Goal: Task Accomplishment & Management: Manage account settings

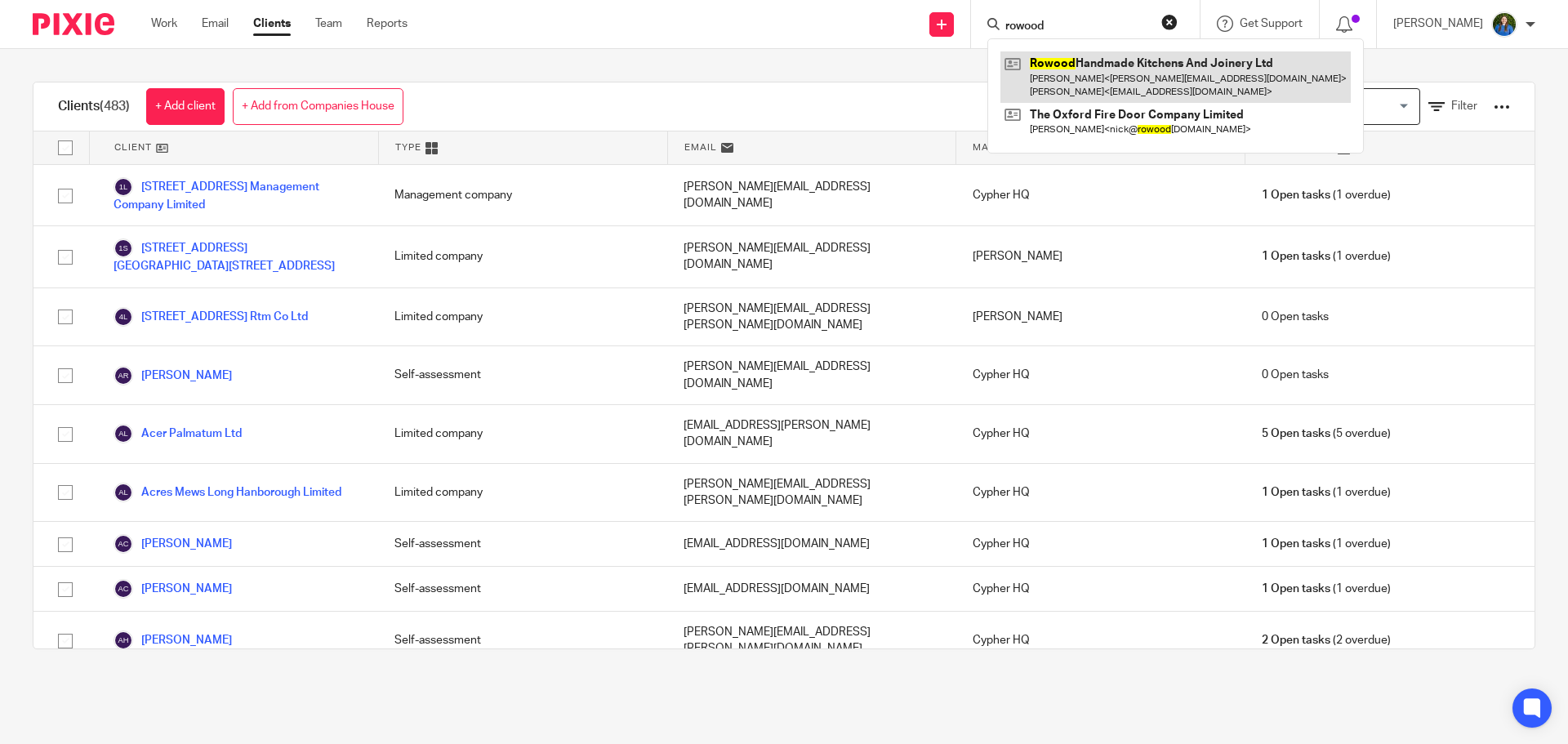
type input "rowood"
click at [1076, 81] on link at bounding box center [1176, 77] width 350 height 51
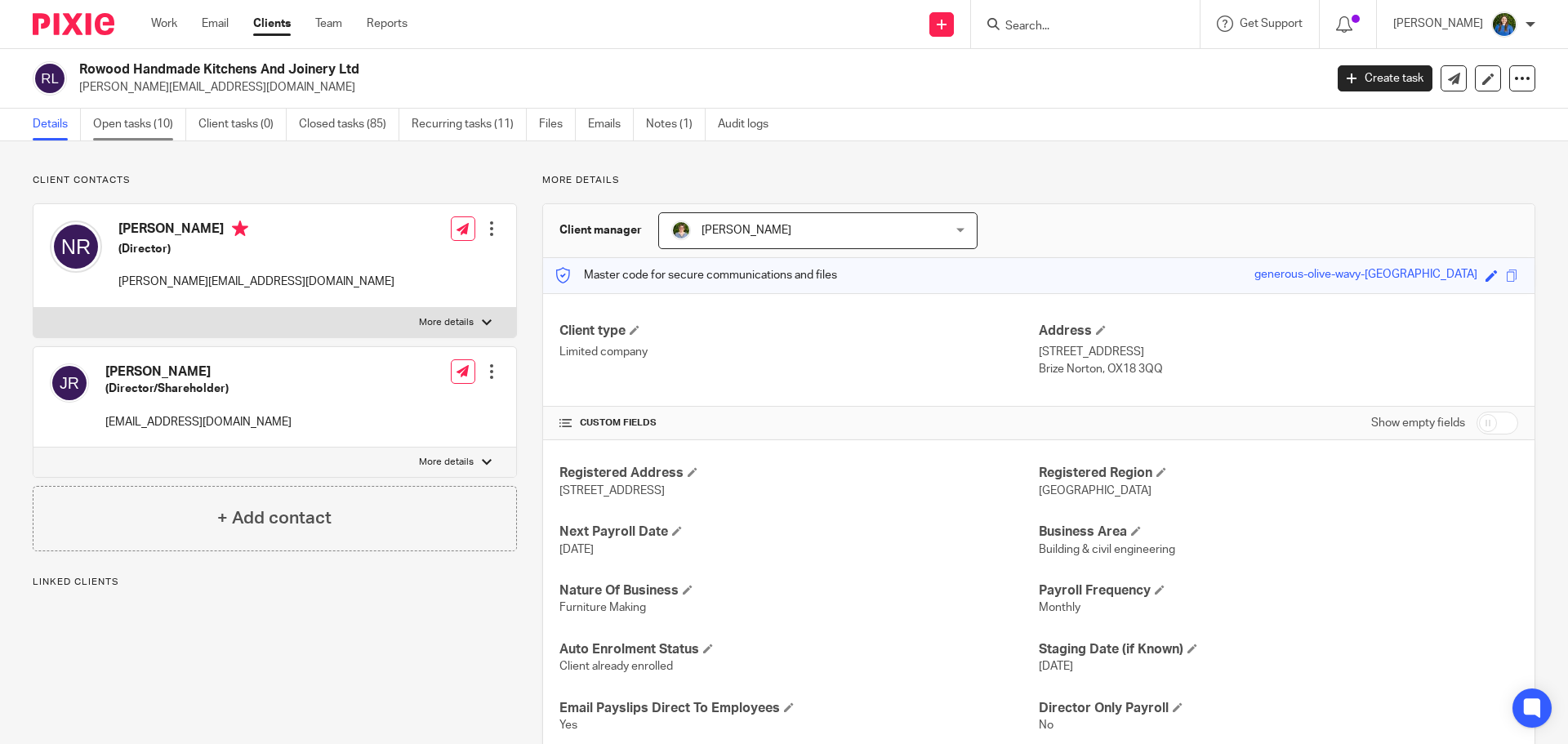
click at [140, 123] on link "Open tasks (10)" at bounding box center [139, 124] width 93 height 32
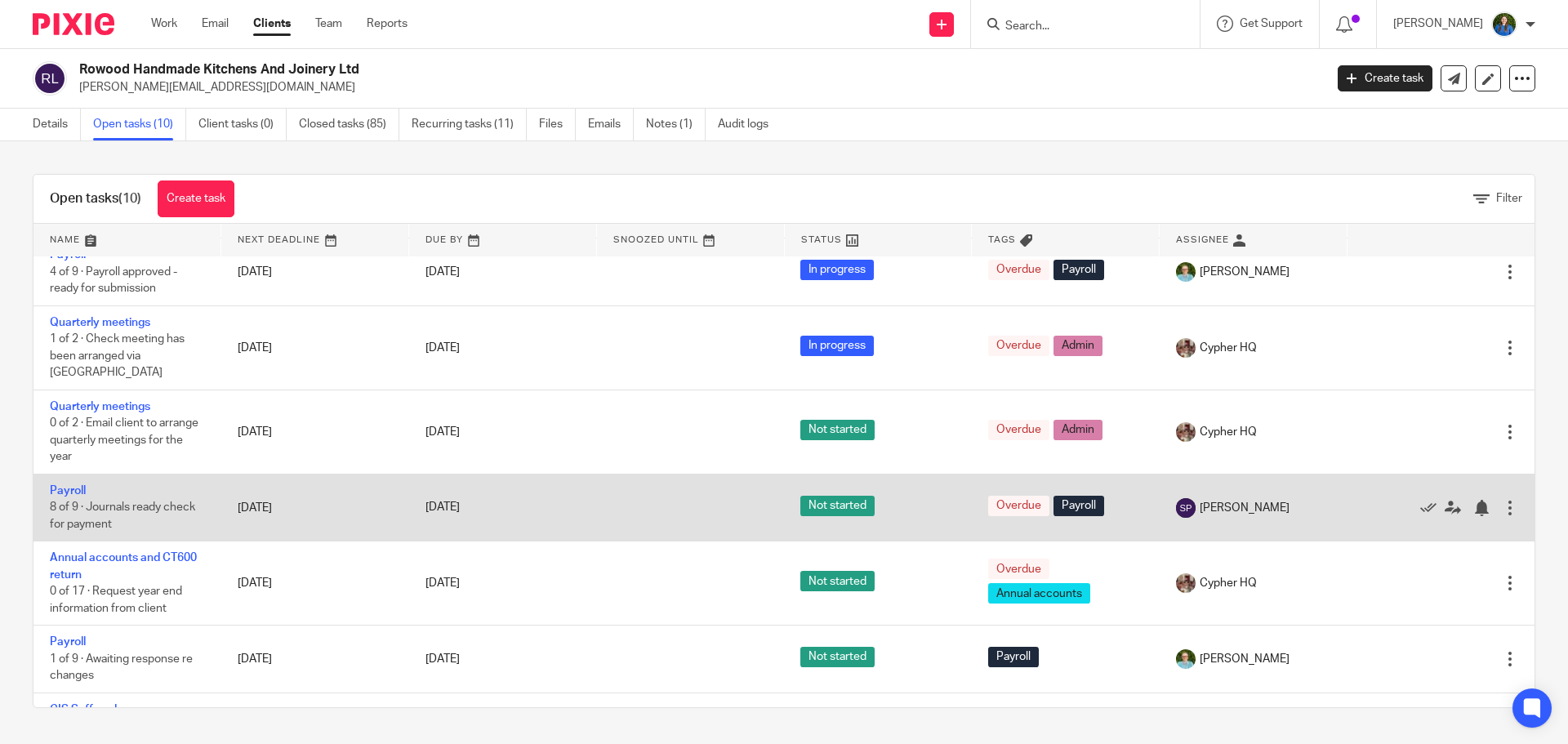
scroll to position [272, 0]
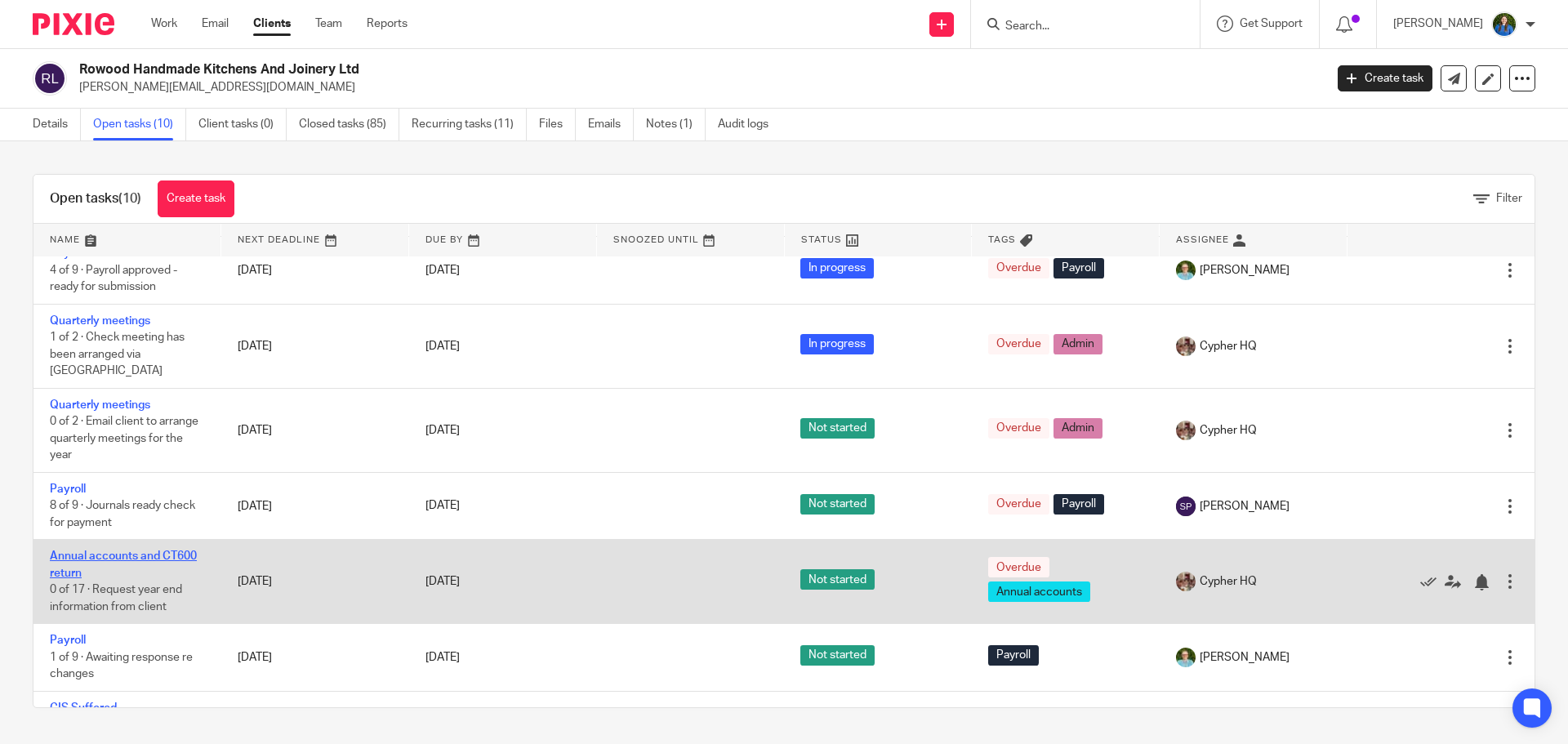
click at [122, 550] on link "Annual accounts and CT600 return" at bounding box center [123, 564] width 147 height 28
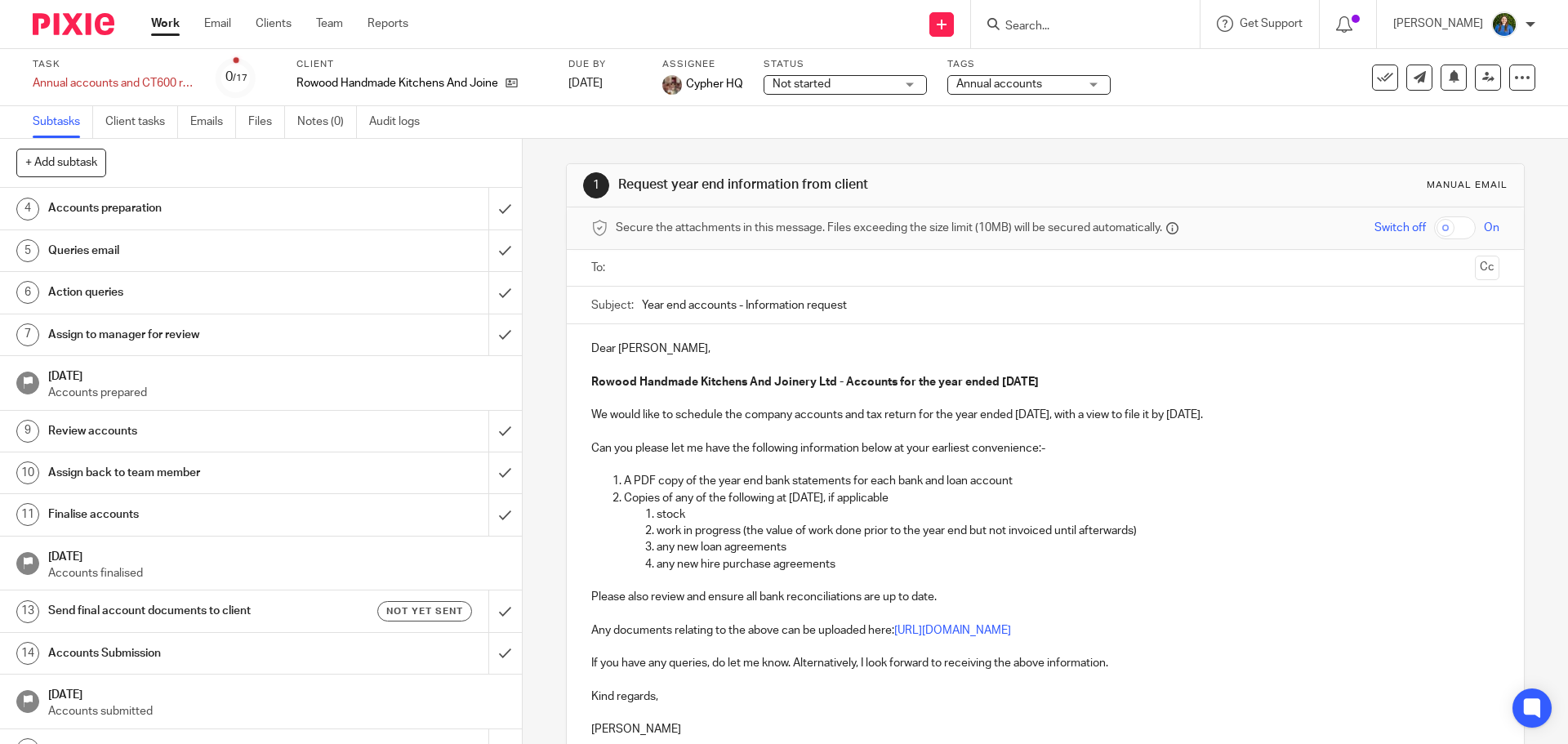
scroll to position [207, 0]
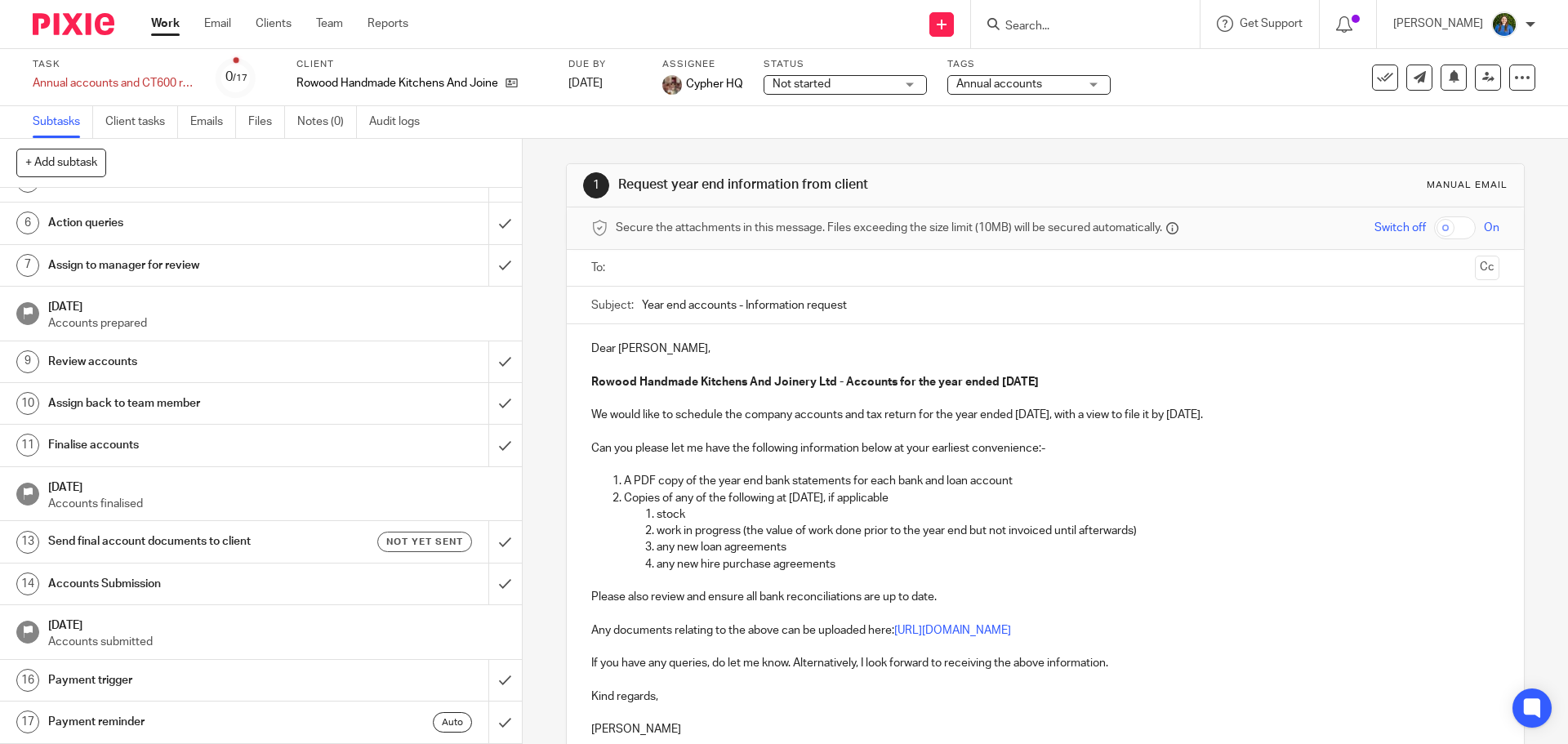
click at [150, 534] on h1 "Send final account documents to client" at bounding box center [190, 542] width 283 height 25
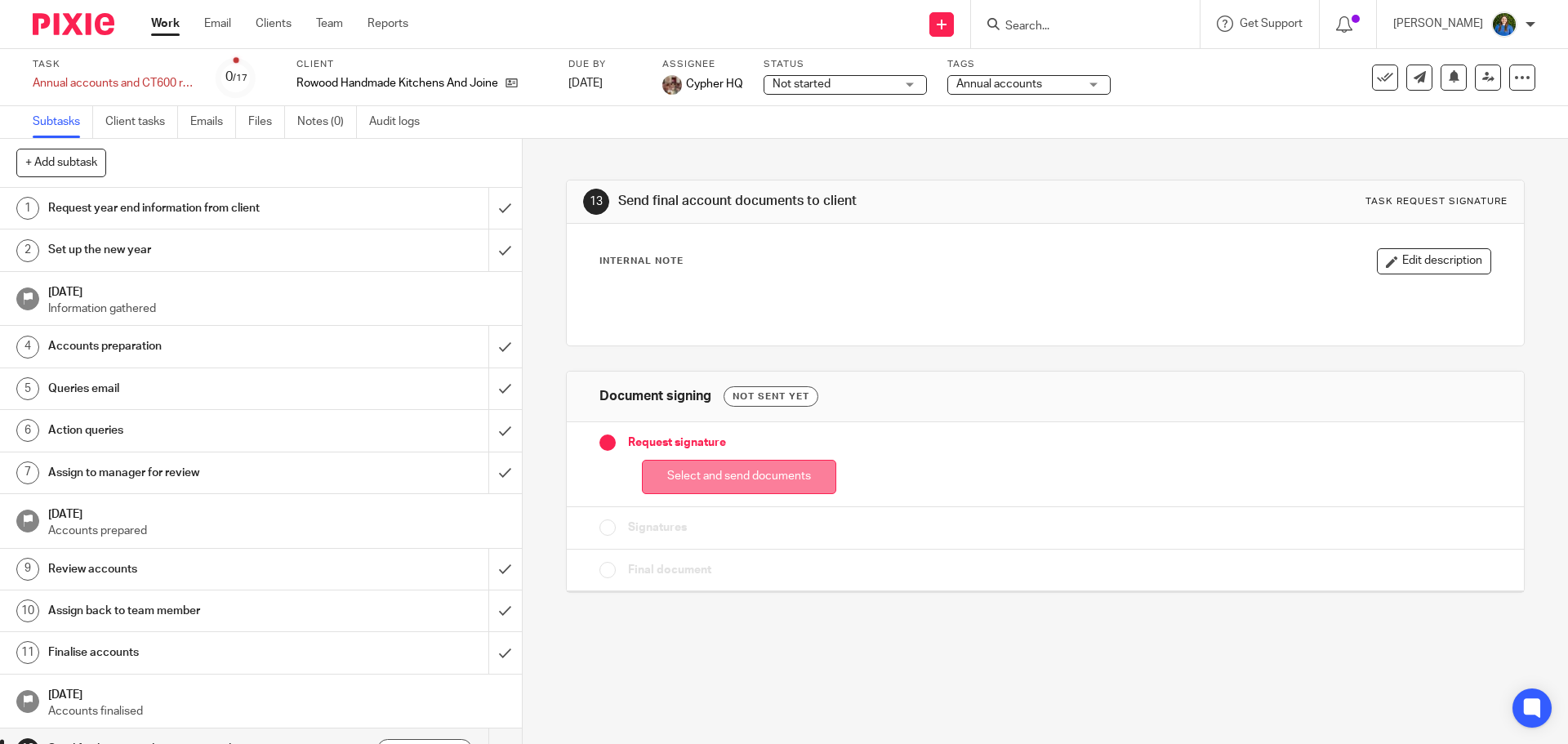
click at [685, 473] on button "Select and send documents" at bounding box center [739, 477] width 194 height 35
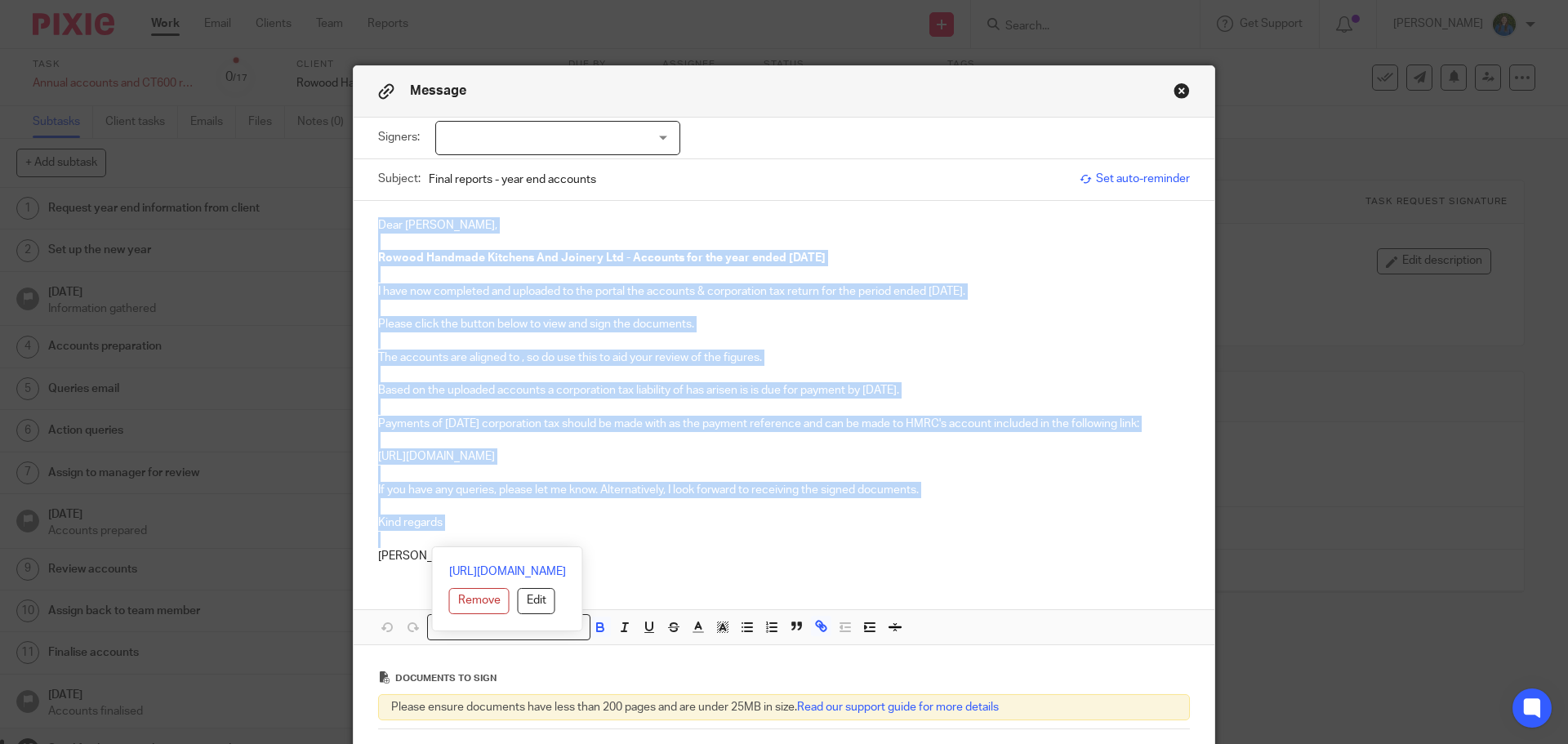
drag, startPoint x: 372, startPoint y: 225, endPoint x: 951, endPoint y: 541, distance: 659.6
click at [951, 541] on div "Dear Nick, Rowood Handmade Kitchens And Joinery Ltd - Accounts for the year end…" at bounding box center [784, 389] width 861 height 377
copy div "Dear Nick, Rowood Handmade Kitchens And Joinery Ltd - Accounts for the year end…"
click at [753, 90] on div "Message" at bounding box center [784, 91] width 861 height 52
drag, startPoint x: 444, startPoint y: 522, endPoint x: 365, endPoint y: 224, distance: 308.3
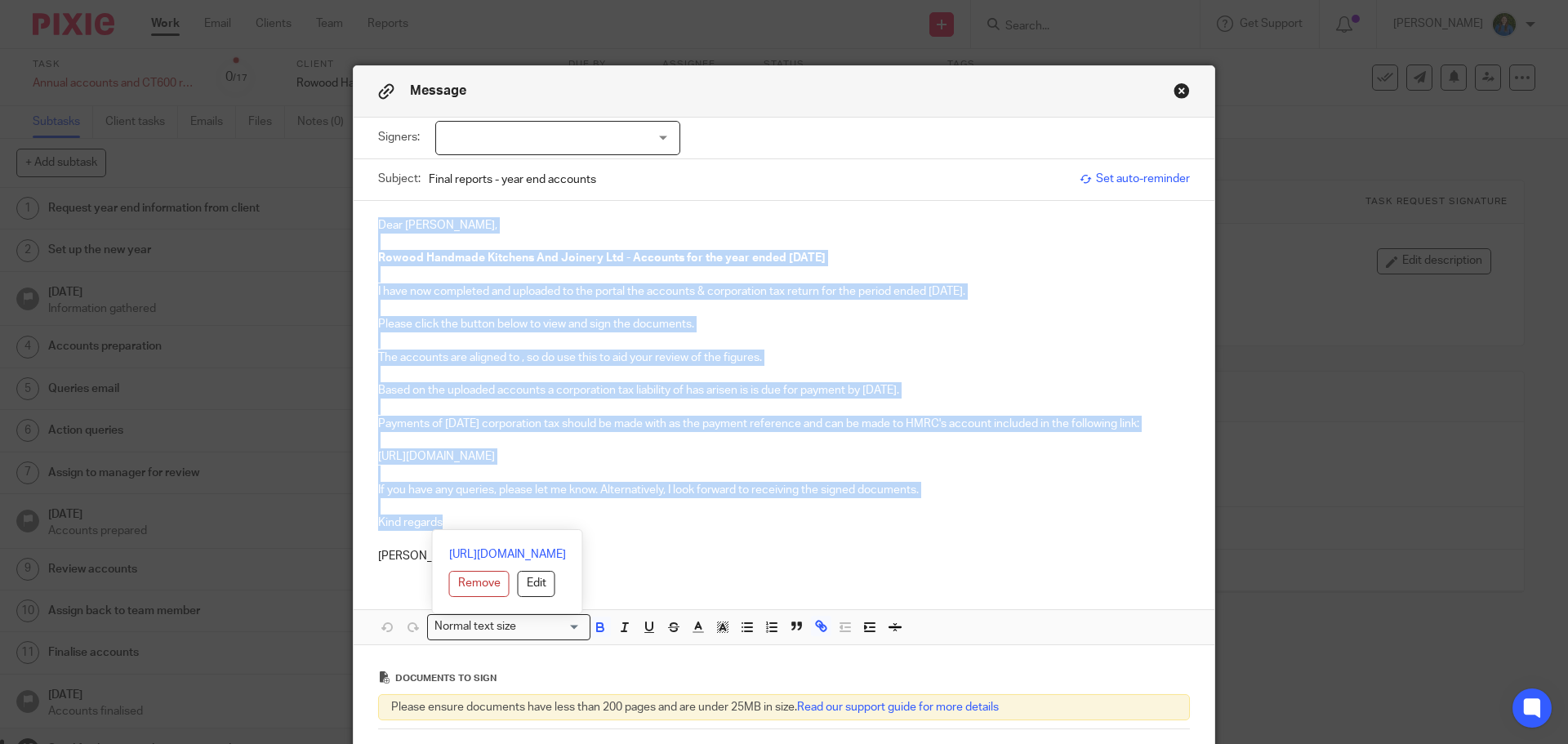
click at [365, 224] on div "Dear Nick, Rowood Handmade Kitchens And Joinery Ltd - Accounts for the year end…" at bounding box center [784, 389] width 861 height 377
copy div "Dear Nick, Rowood Handmade Kitchens And Joinery Ltd - Accounts for the year end…"
click at [1173, 93] on button "Close modal" at bounding box center [1182, 90] width 16 height 16
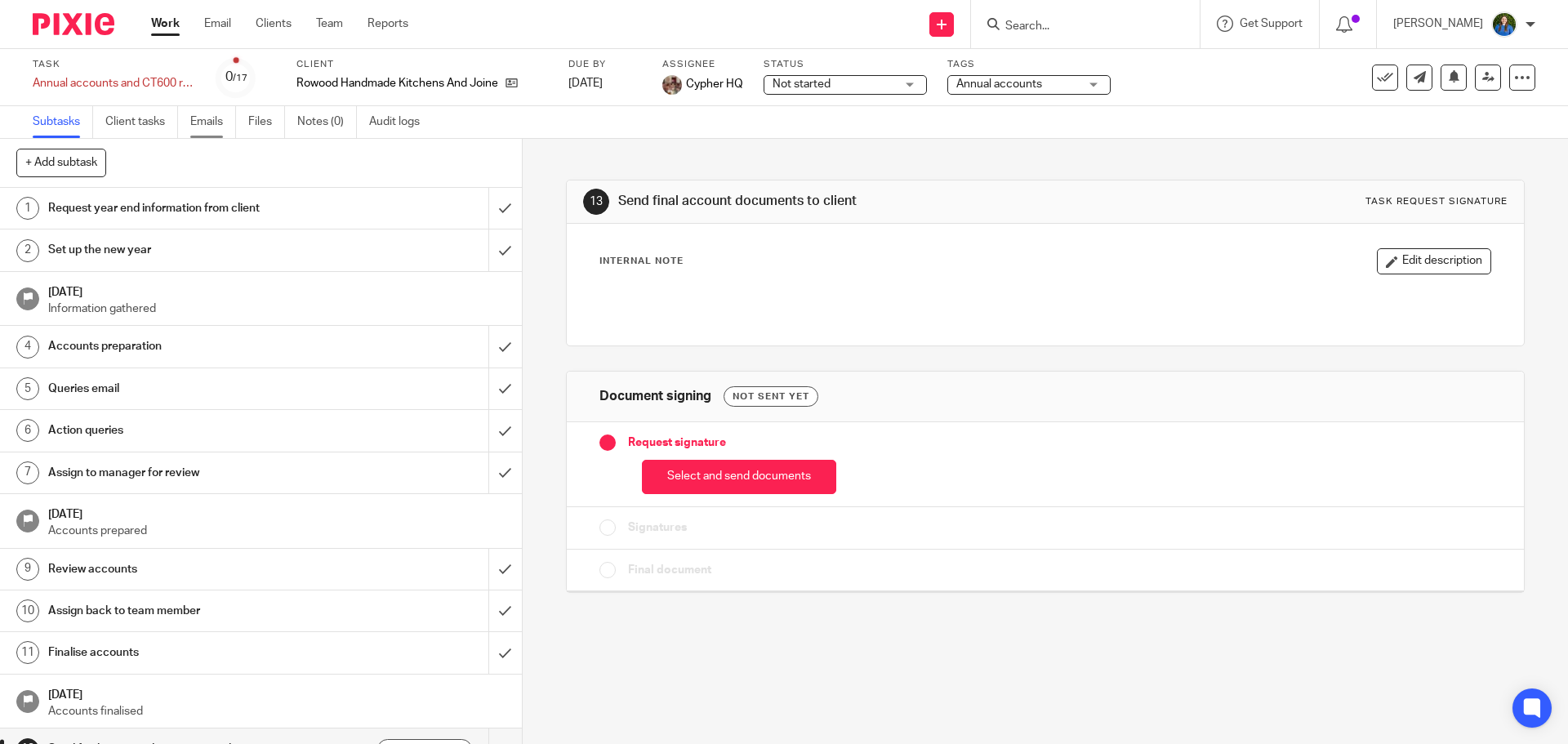
click at [201, 132] on link "Emails" at bounding box center [213, 122] width 46 height 32
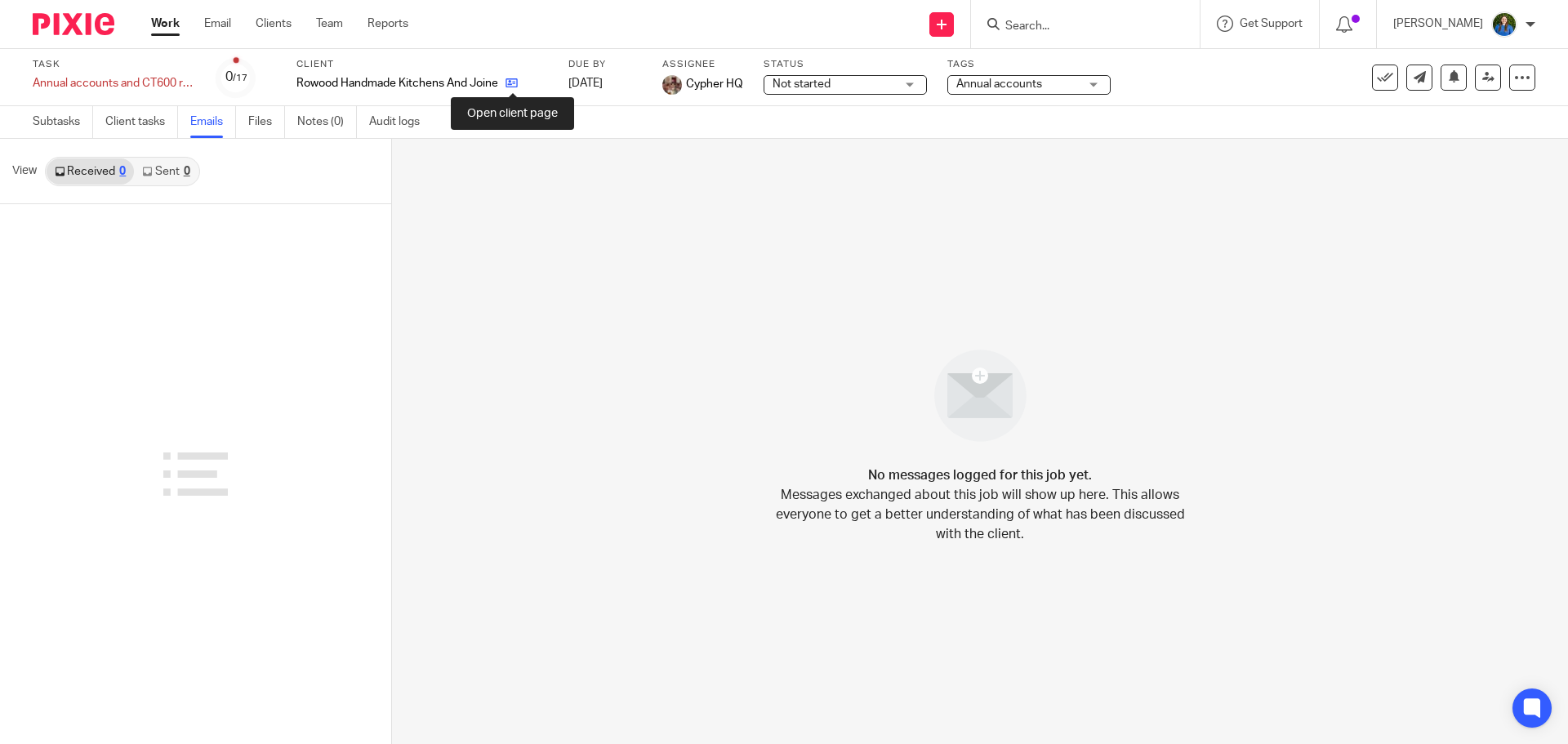
click at [508, 85] on icon at bounding box center [511, 82] width 12 height 12
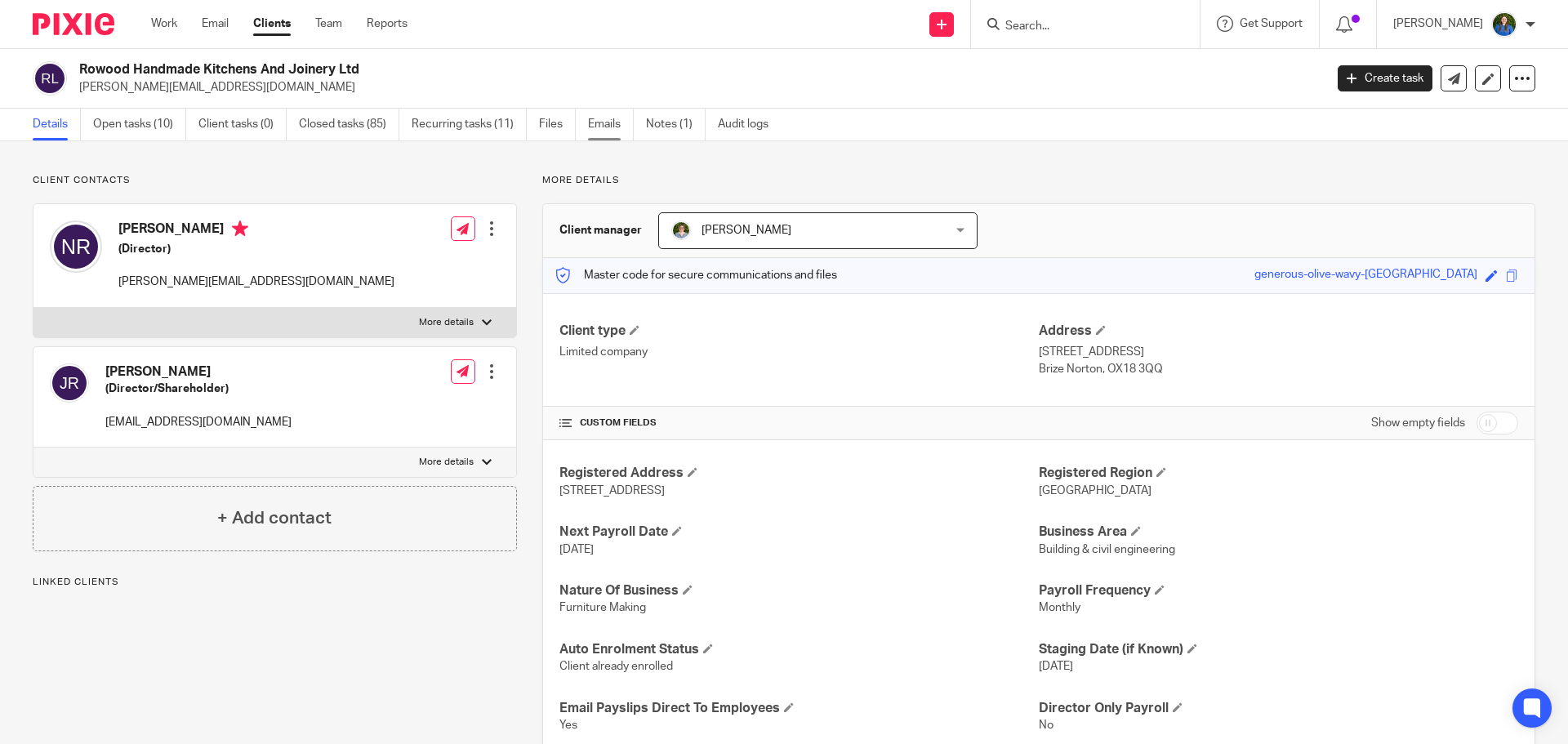
click at [604, 127] on link "Emails" at bounding box center [611, 124] width 46 height 32
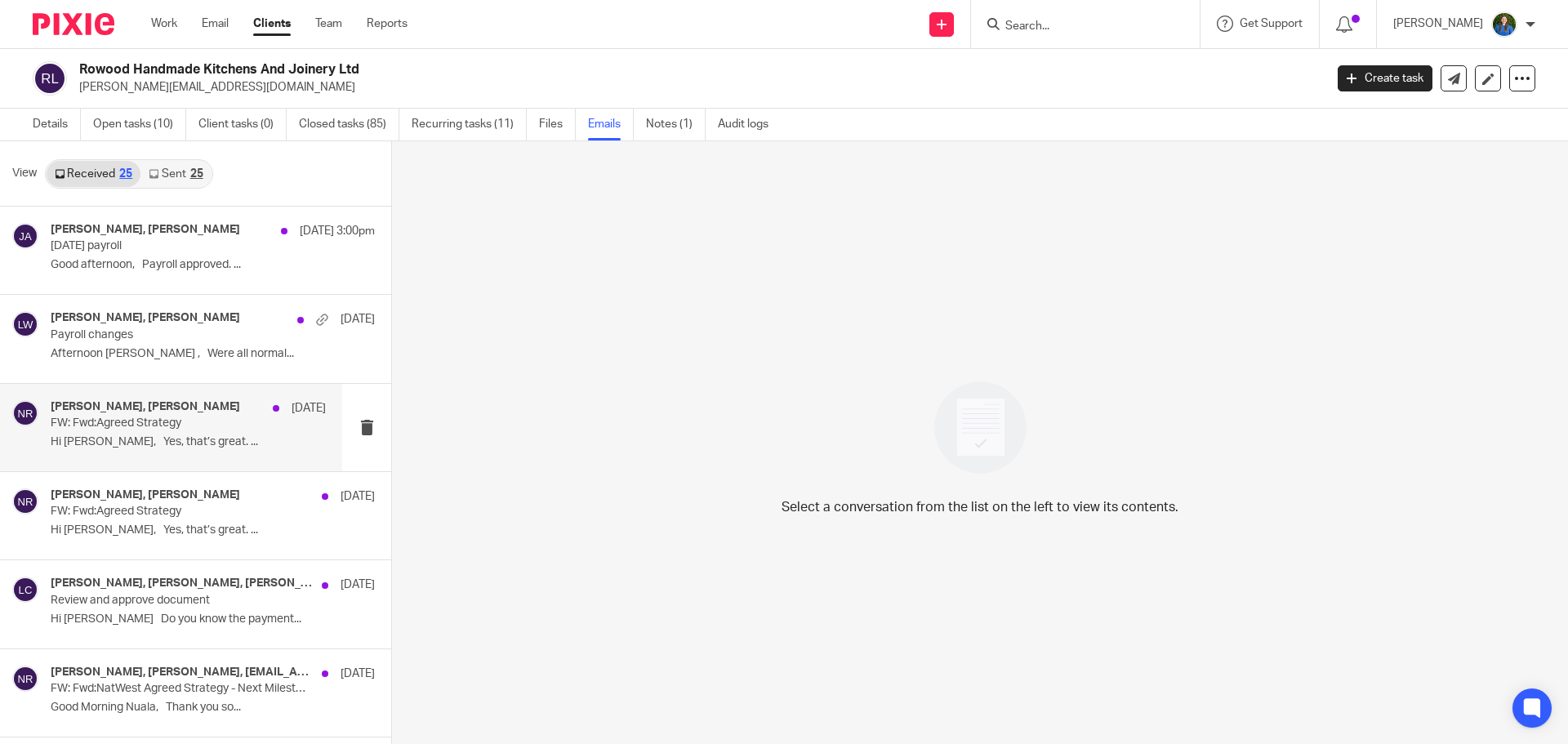
click at [132, 430] on p "FW: Fwd:Agreed Strategy" at bounding box center [161, 423] width 220 height 14
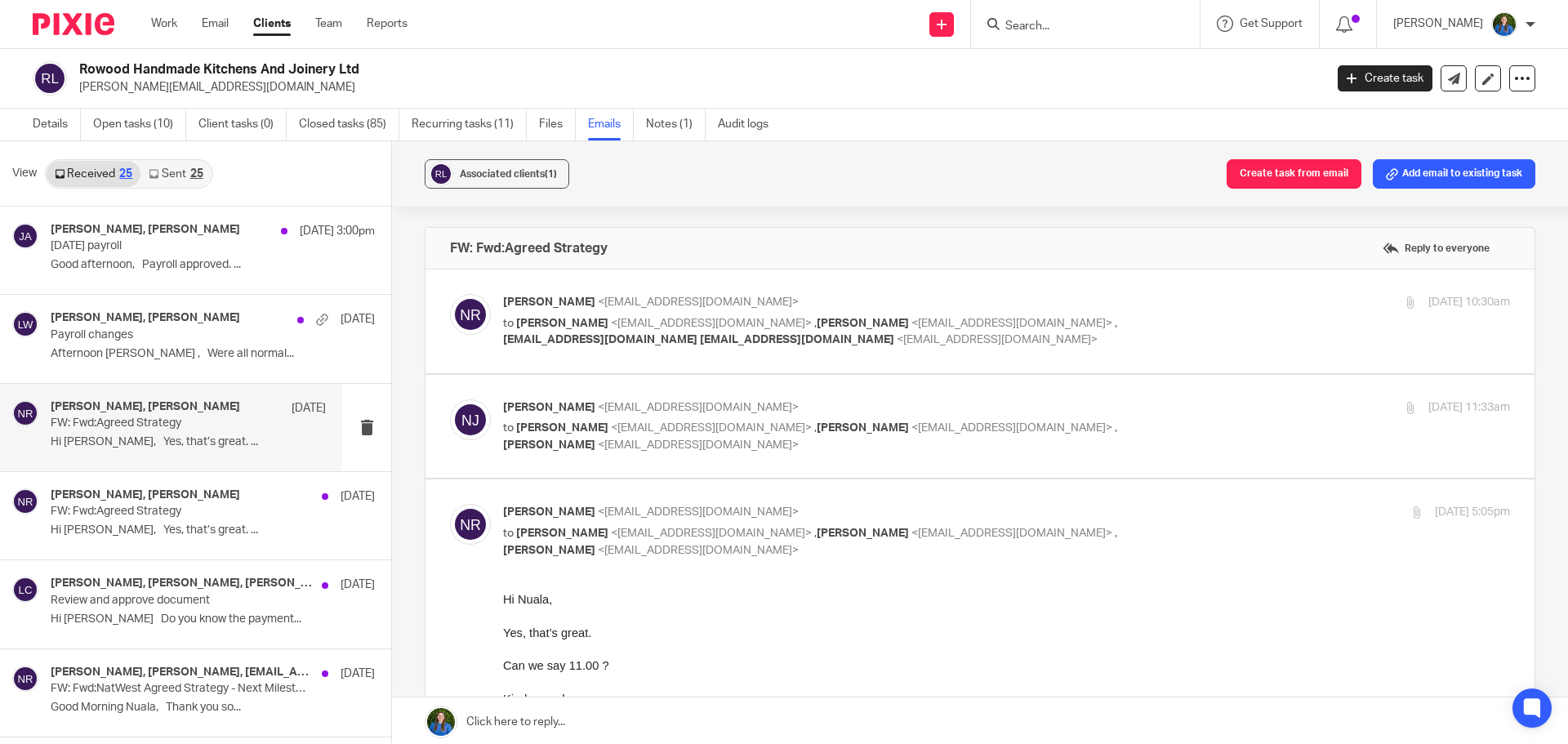
click at [881, 335] on p "to Nuala James <nuala@cypherhq.co.uk> , Matt Williams <matt@cypherhq.co.uk> , j…" at bounding box center [839, 331] width 671 height 34
checkbox input "true"
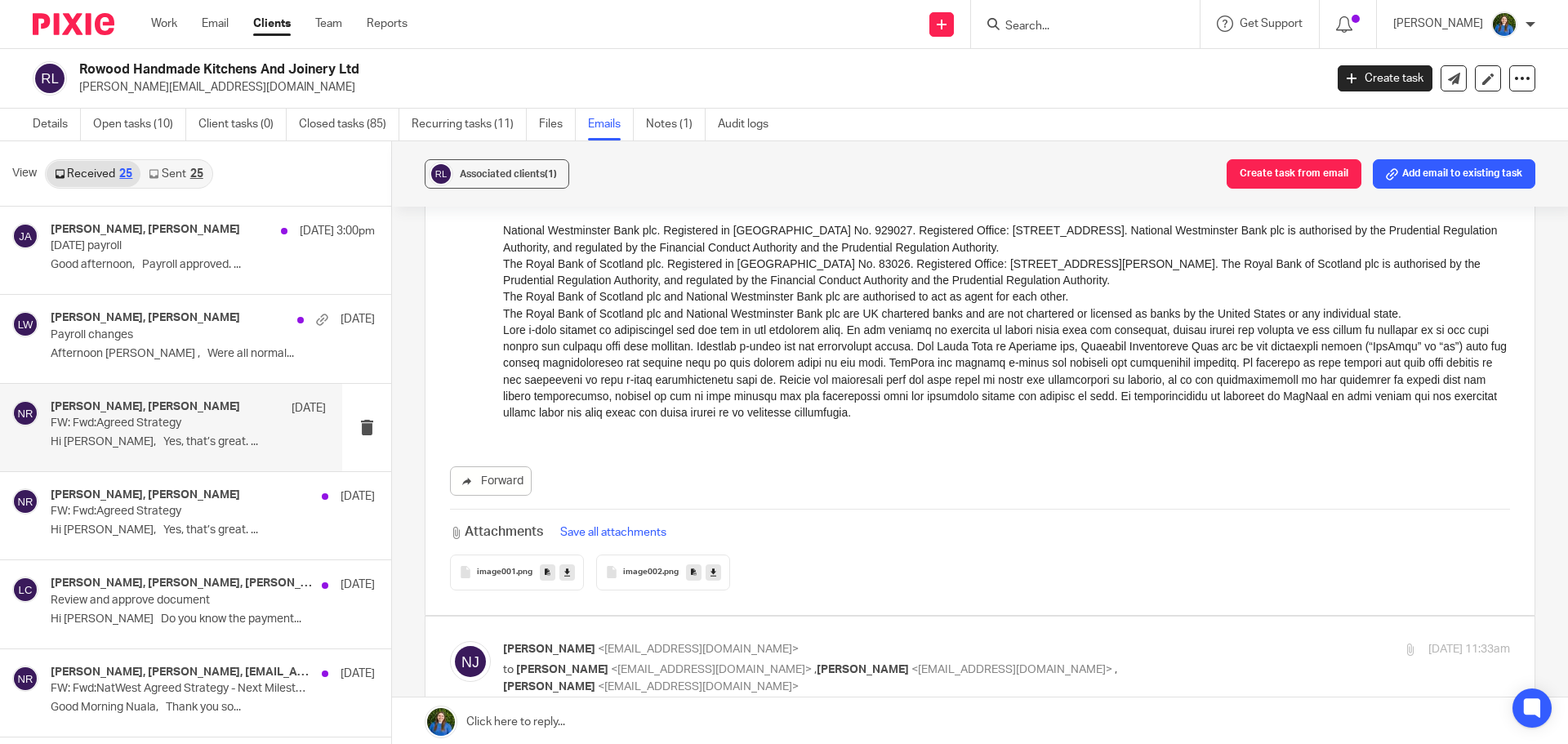
scroll to position [3185, 0]
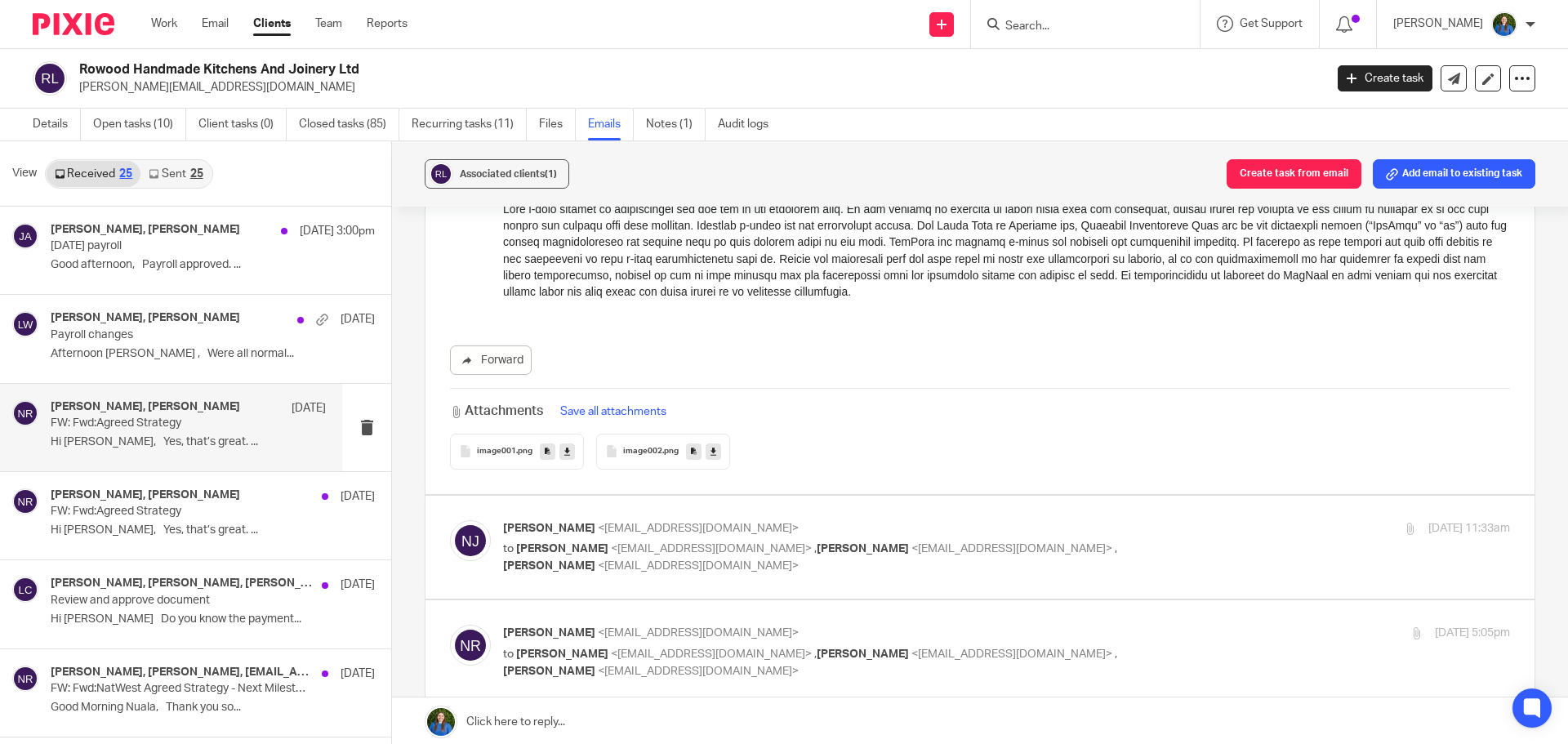
click at [1094, 536] on p "Nuala James <nuala@cypherhq.co.uk>" at bounding box center [839, 529] width 671 height 17
checkbox input "true"
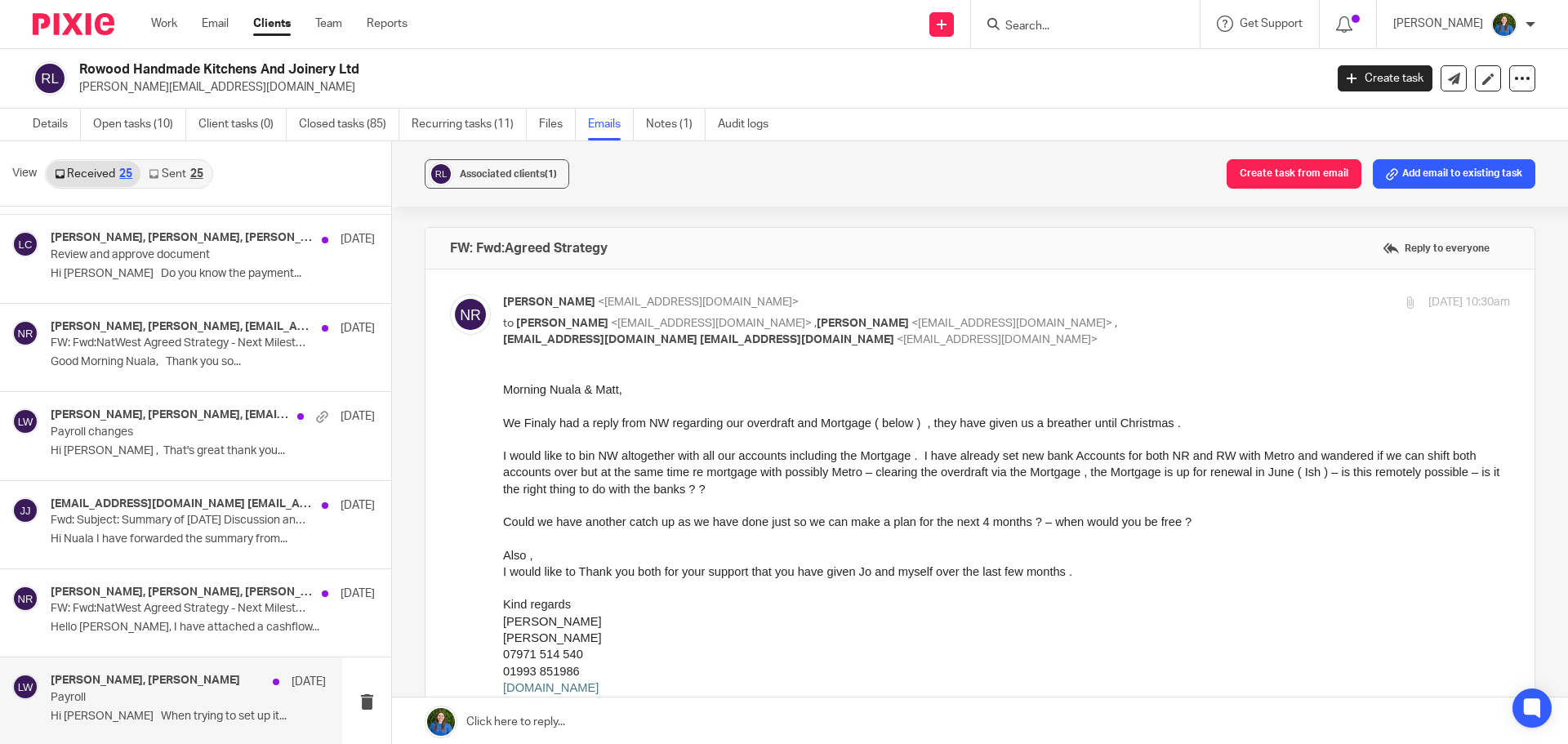
scroll to position [654, 0]
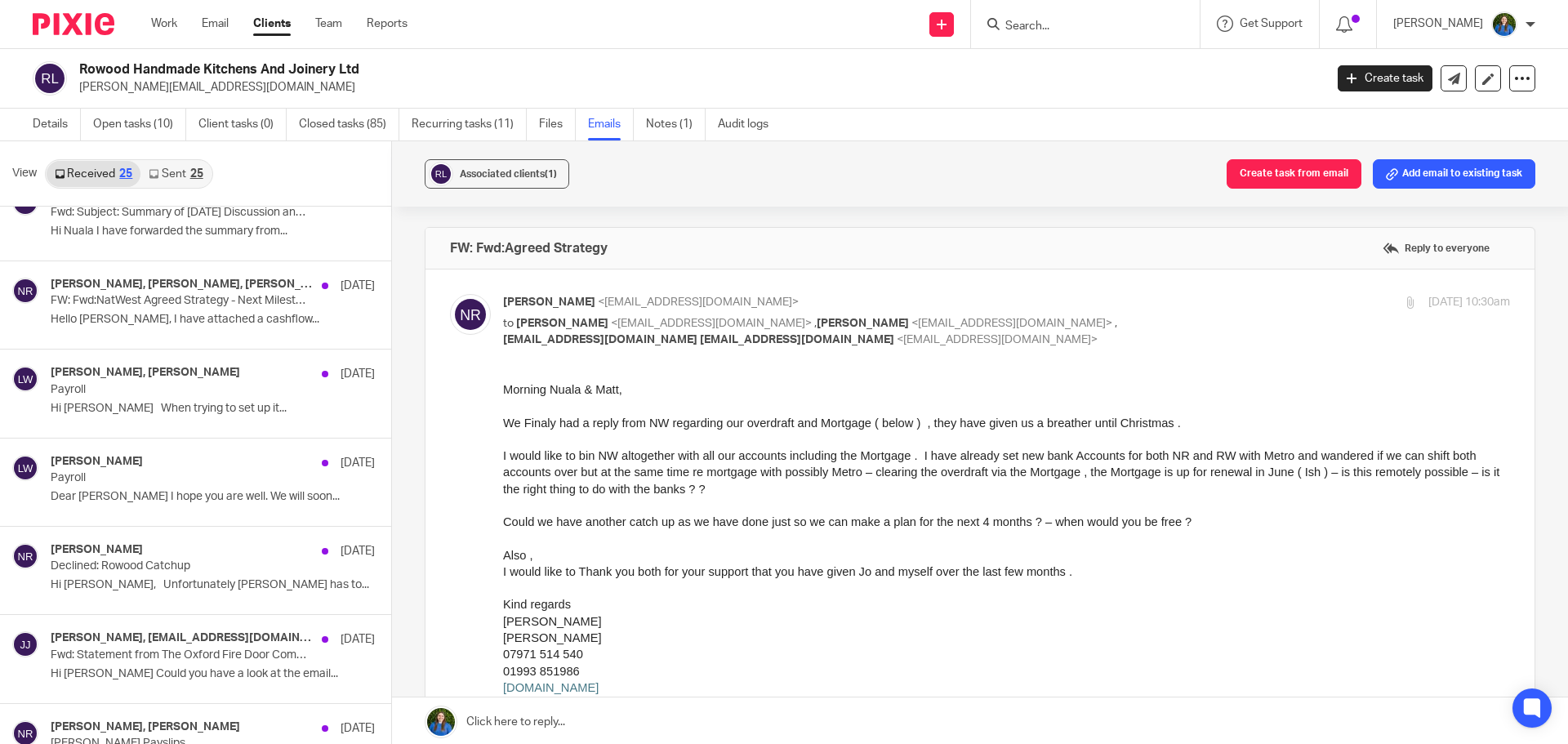
click at [152, 176] on icon at bounding box center [154, 174] width 10 height 10
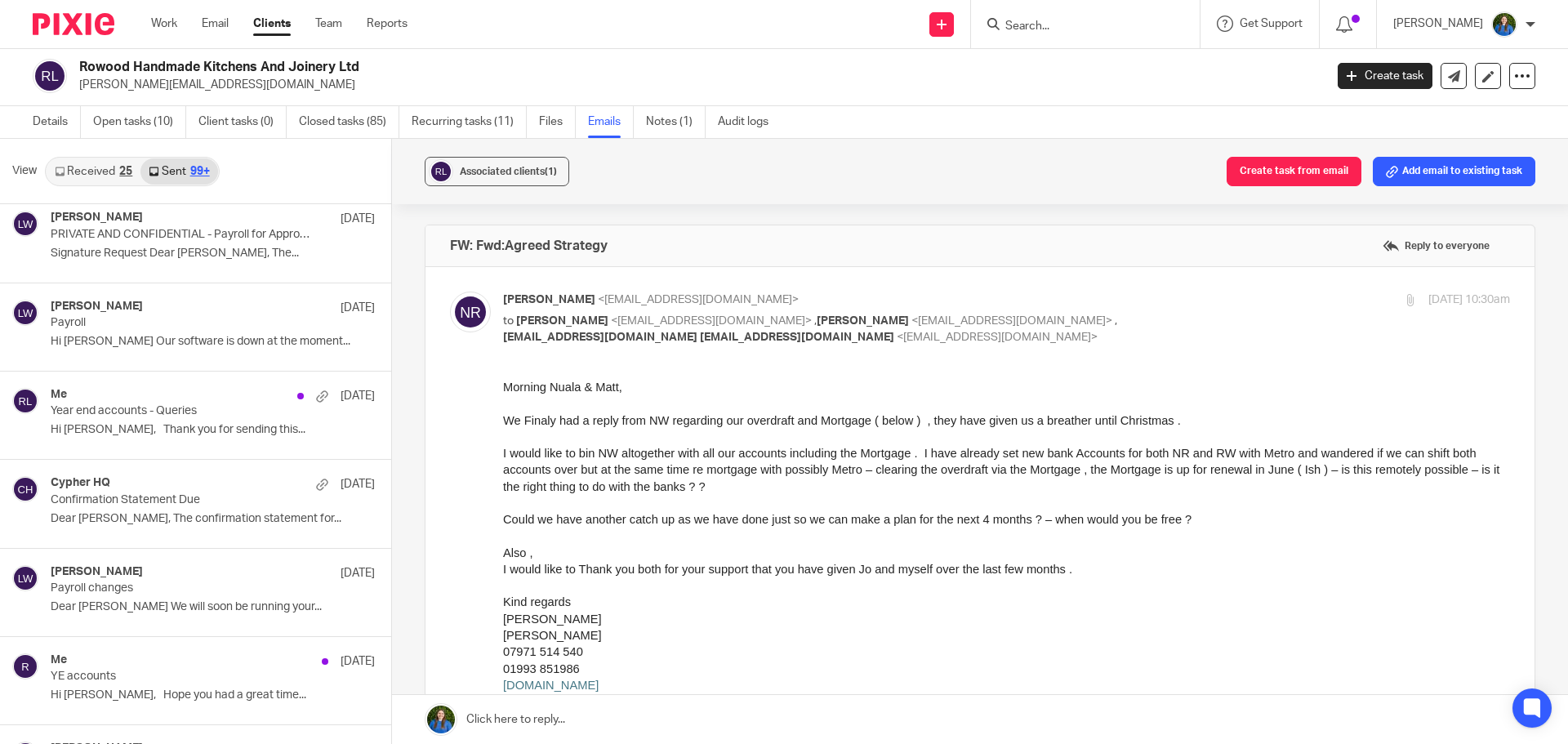
scroll to position [12719, 0]
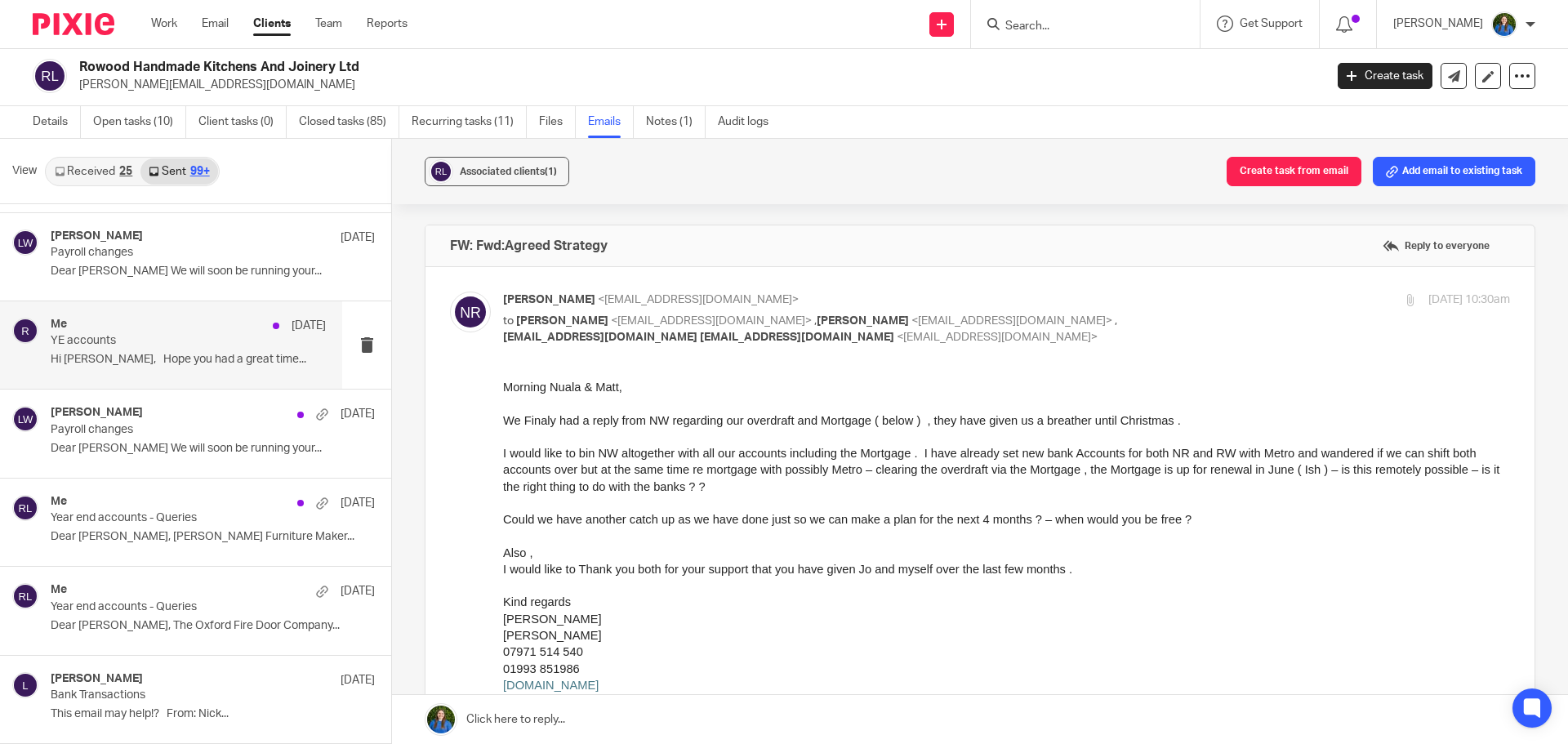
click at [104, 343] on p "YE accounts" at bounding box center [161, 340] width 220 height 14
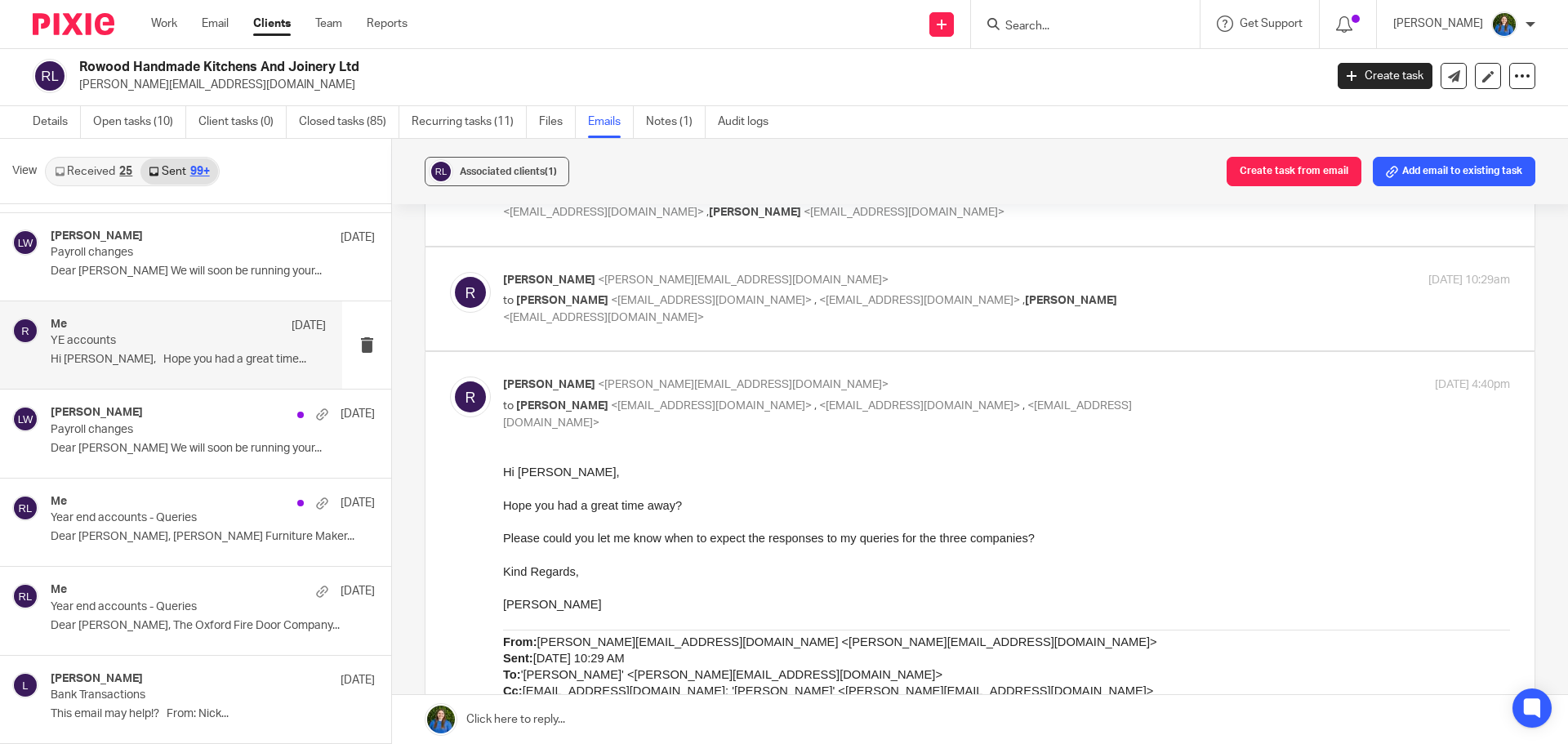
scroll to position [0, 0]
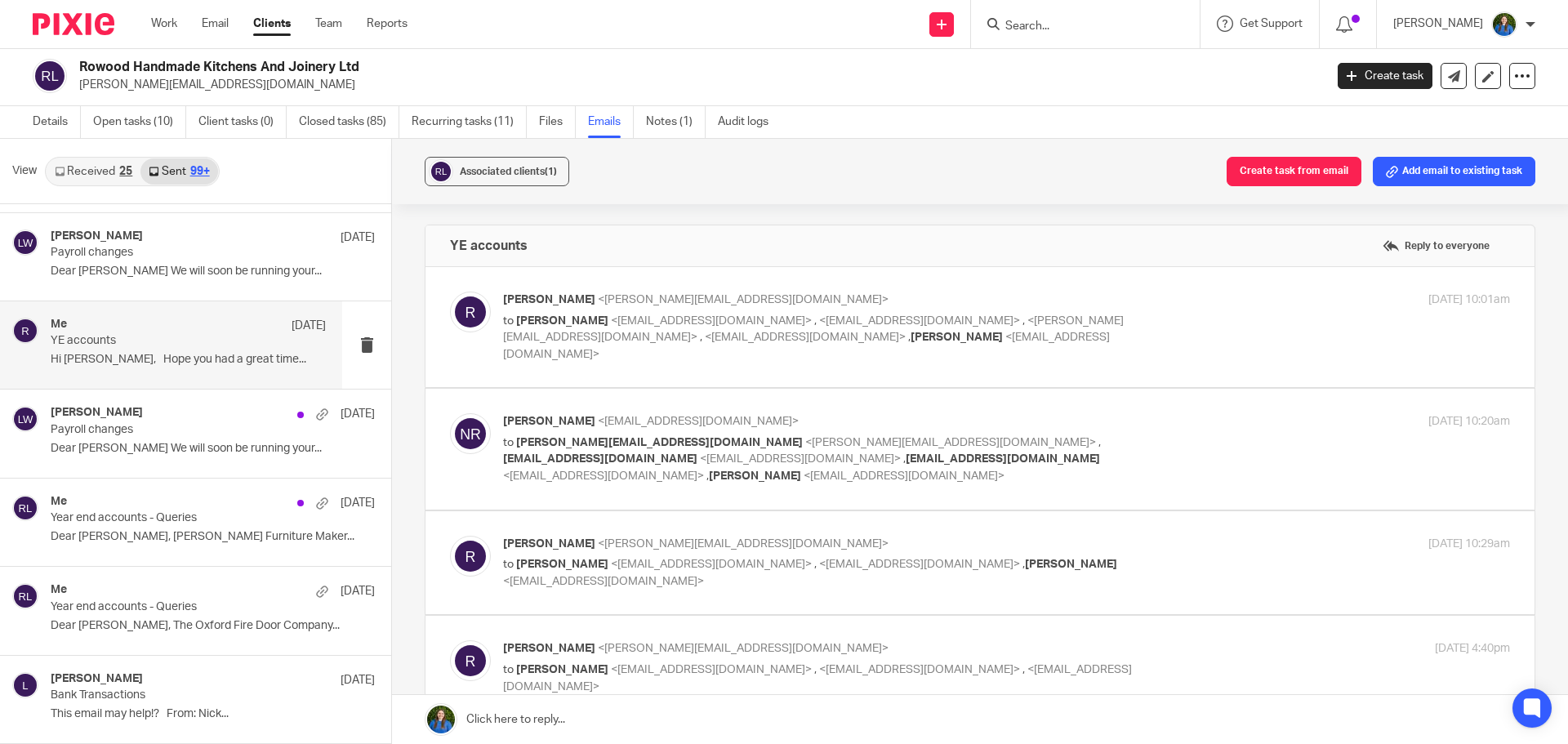
click at [711, 315] on span "<nick@rowoodltd.com>" at bounding box center [711, 321] width 201 height 12
checkbox input "true"
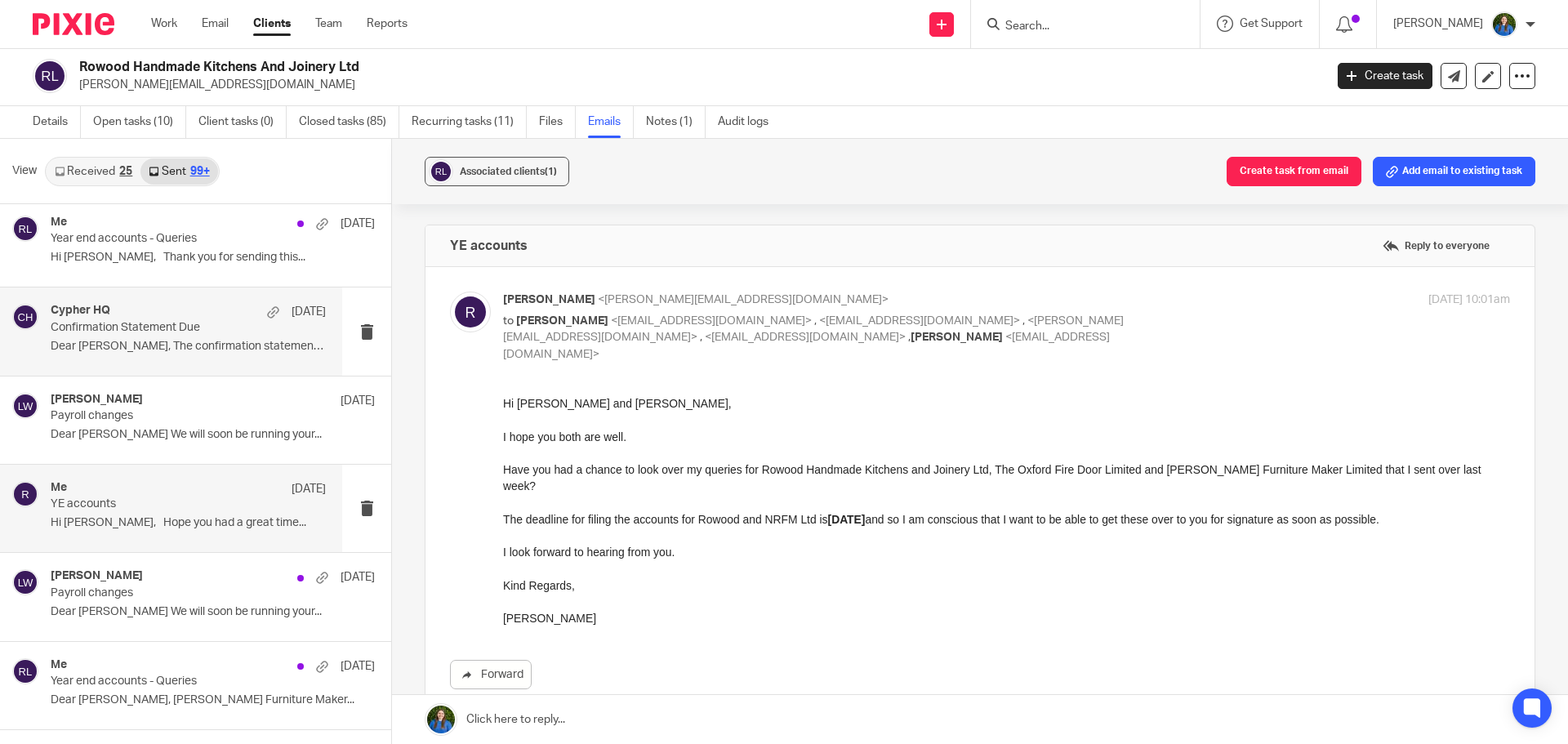
scroll to position [12474, 0]
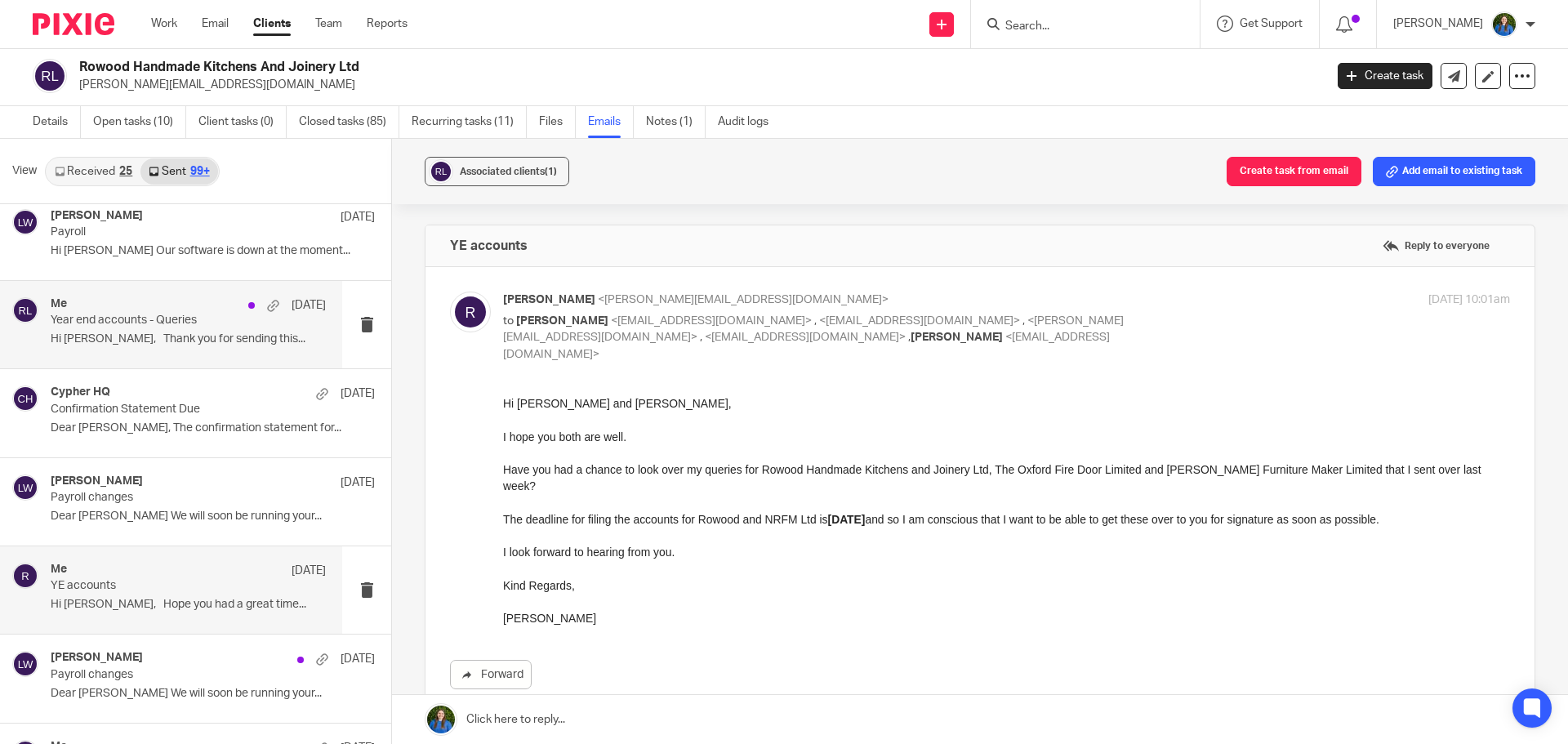
click at [174, 354] on div "Me 28 Aug Year end accounts - Queries Hi Jo, Thank you for sending this..." at bounding box center [171, 325] width 342 height 87
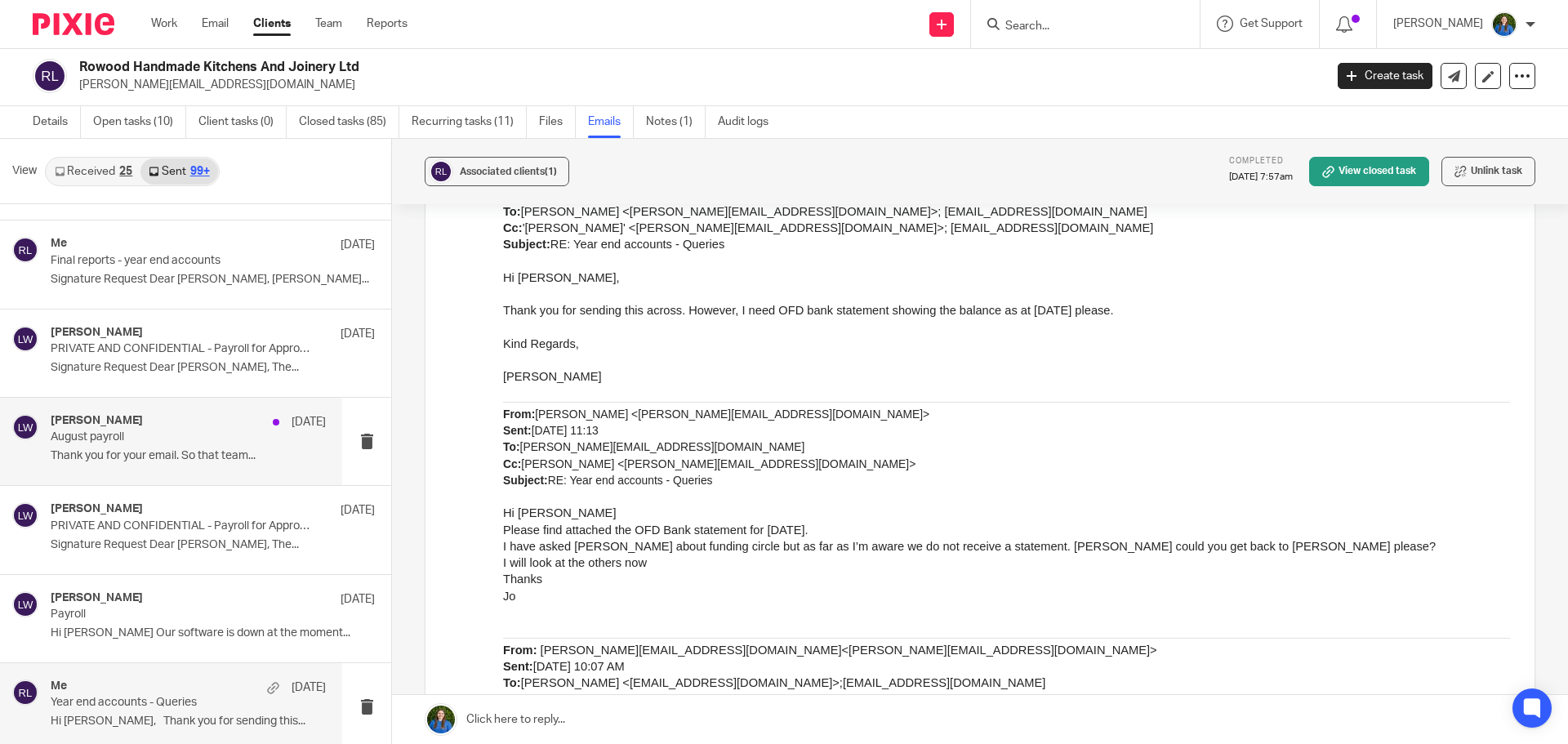
scroll to position [12065, 0]
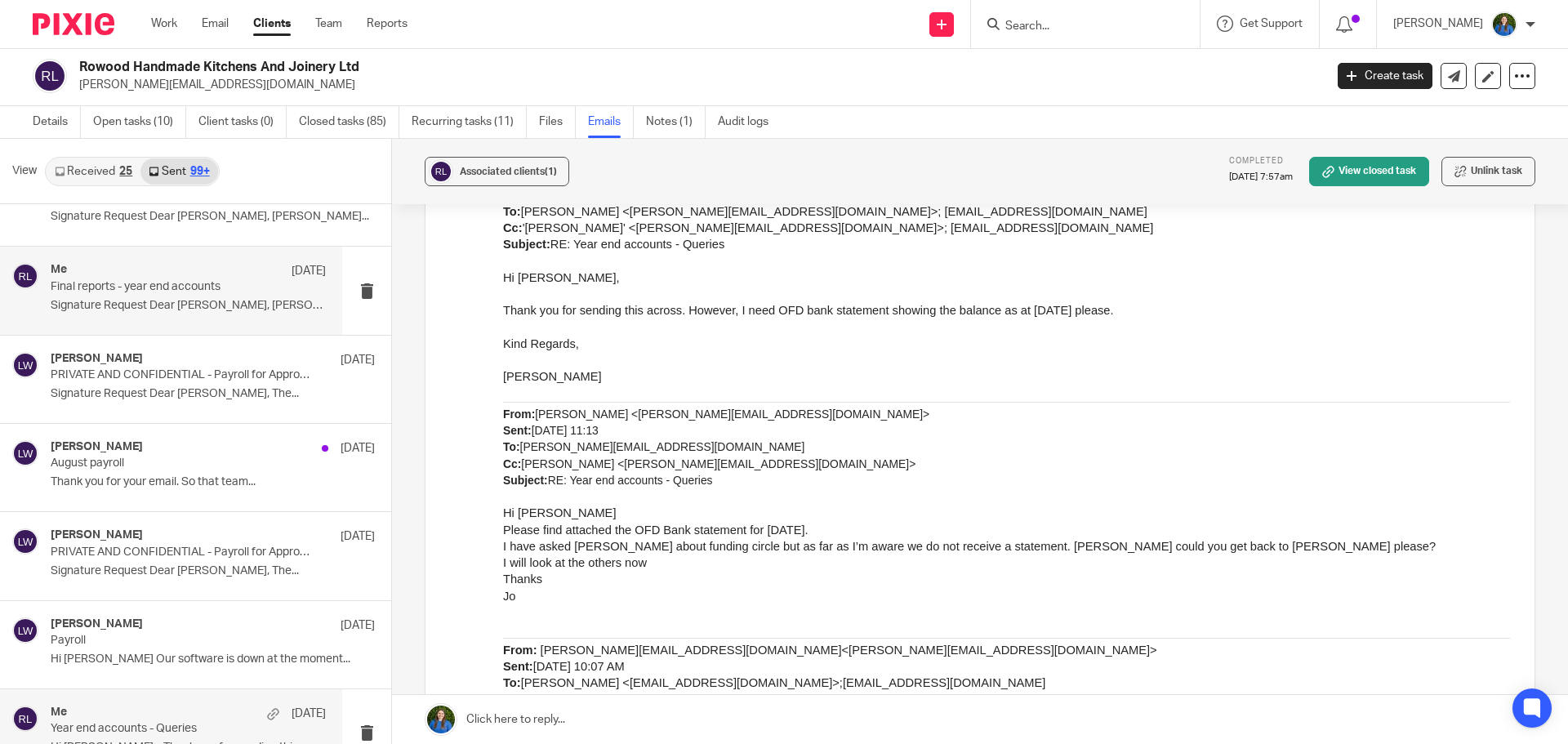
click at [134, 304] on p "Signature Request Dear Nick, Nick..." at bounding box center [188, 306] width 275 height 14
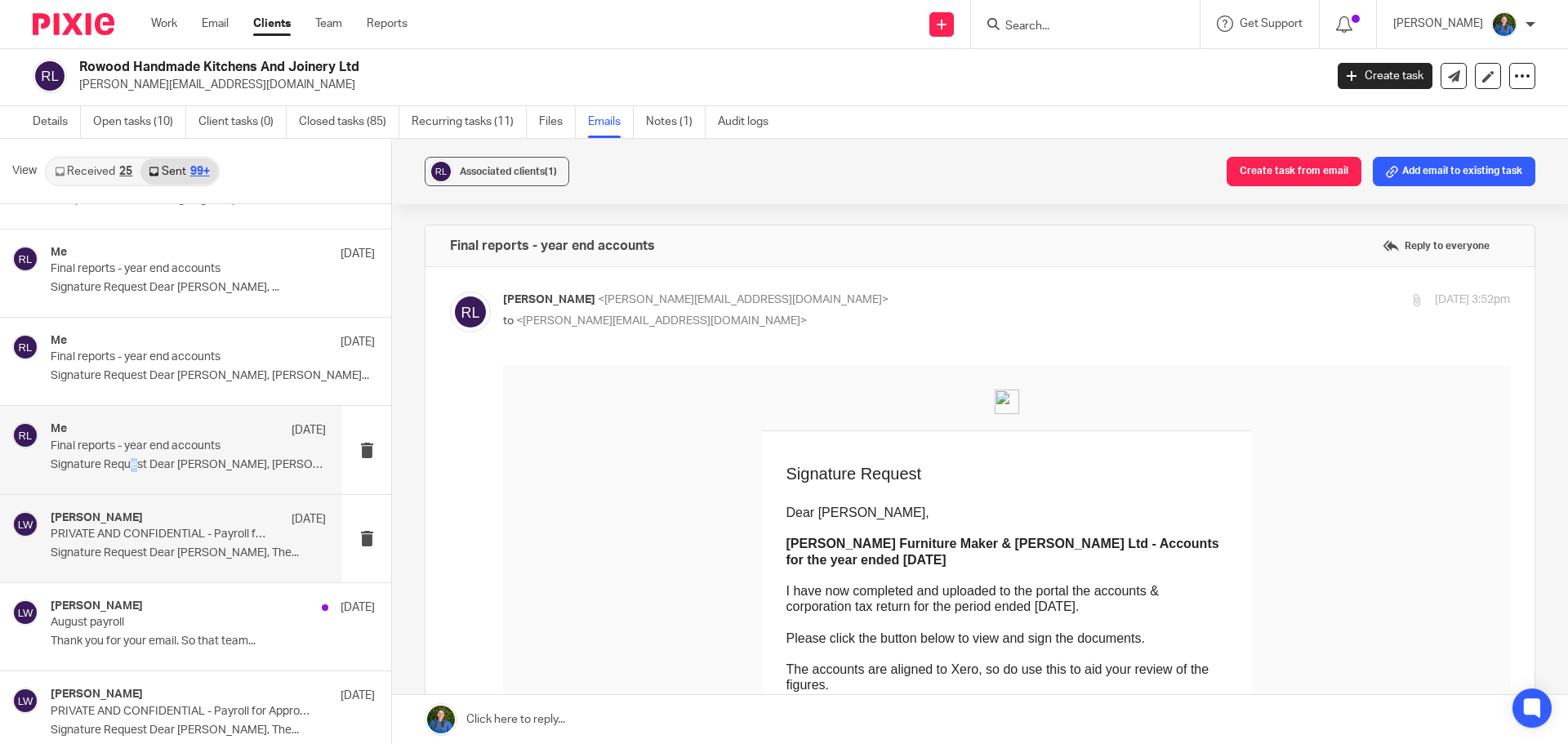
scroll to position [11902, 0]
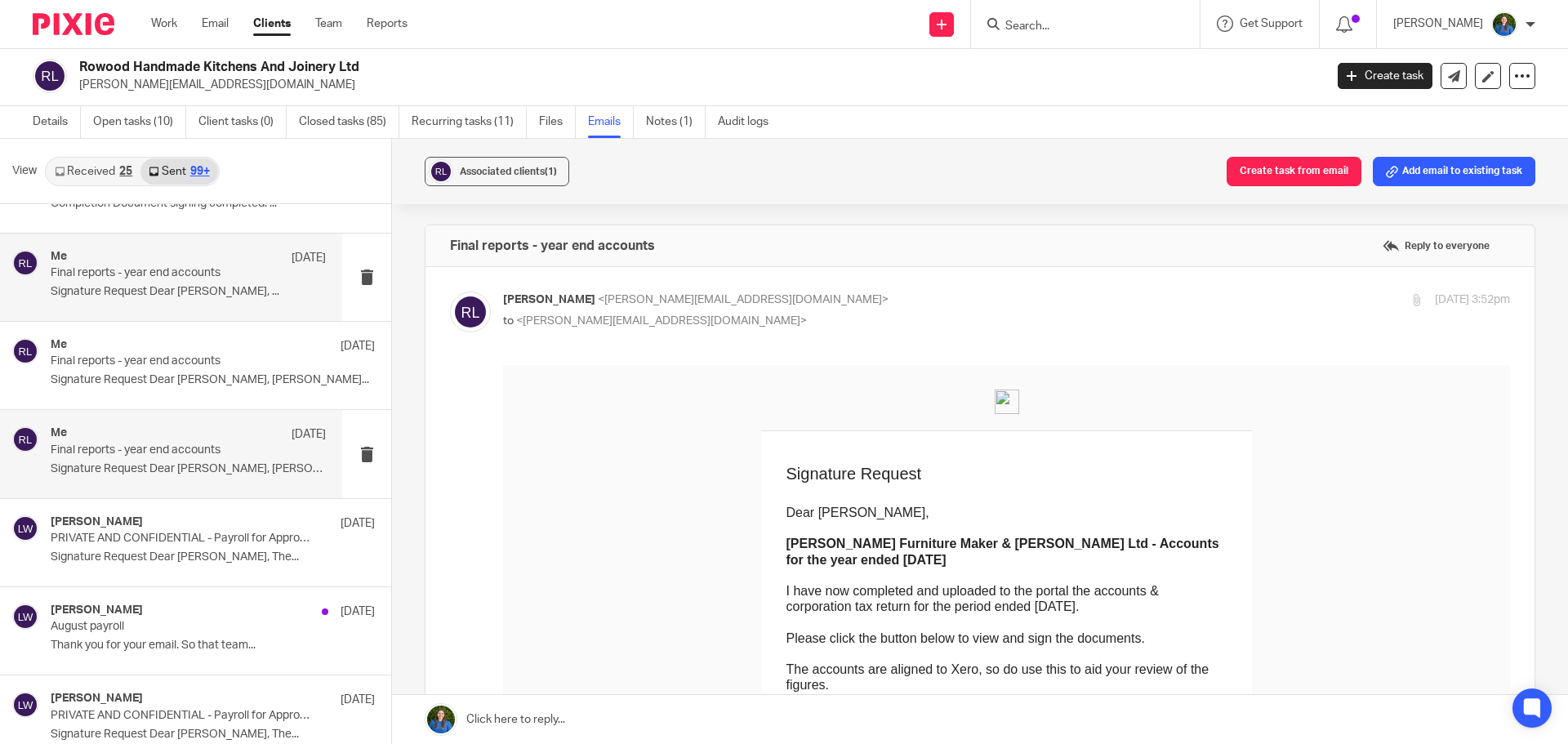
click at [137, 296] on p "Signature Request Dear Nick, ..." at bounding box center [188, 292] width 275 height 14
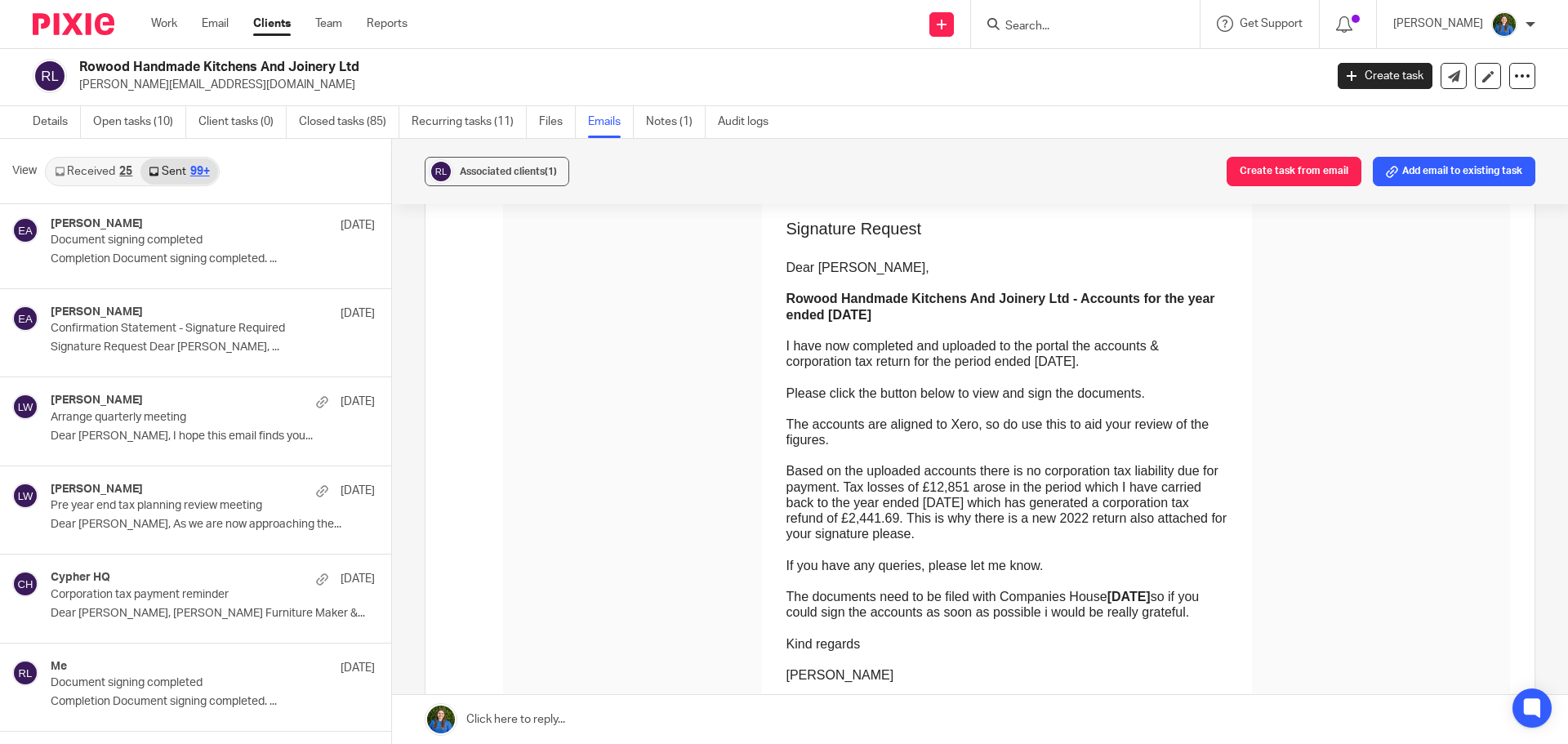
scroll to position [24484, 0]
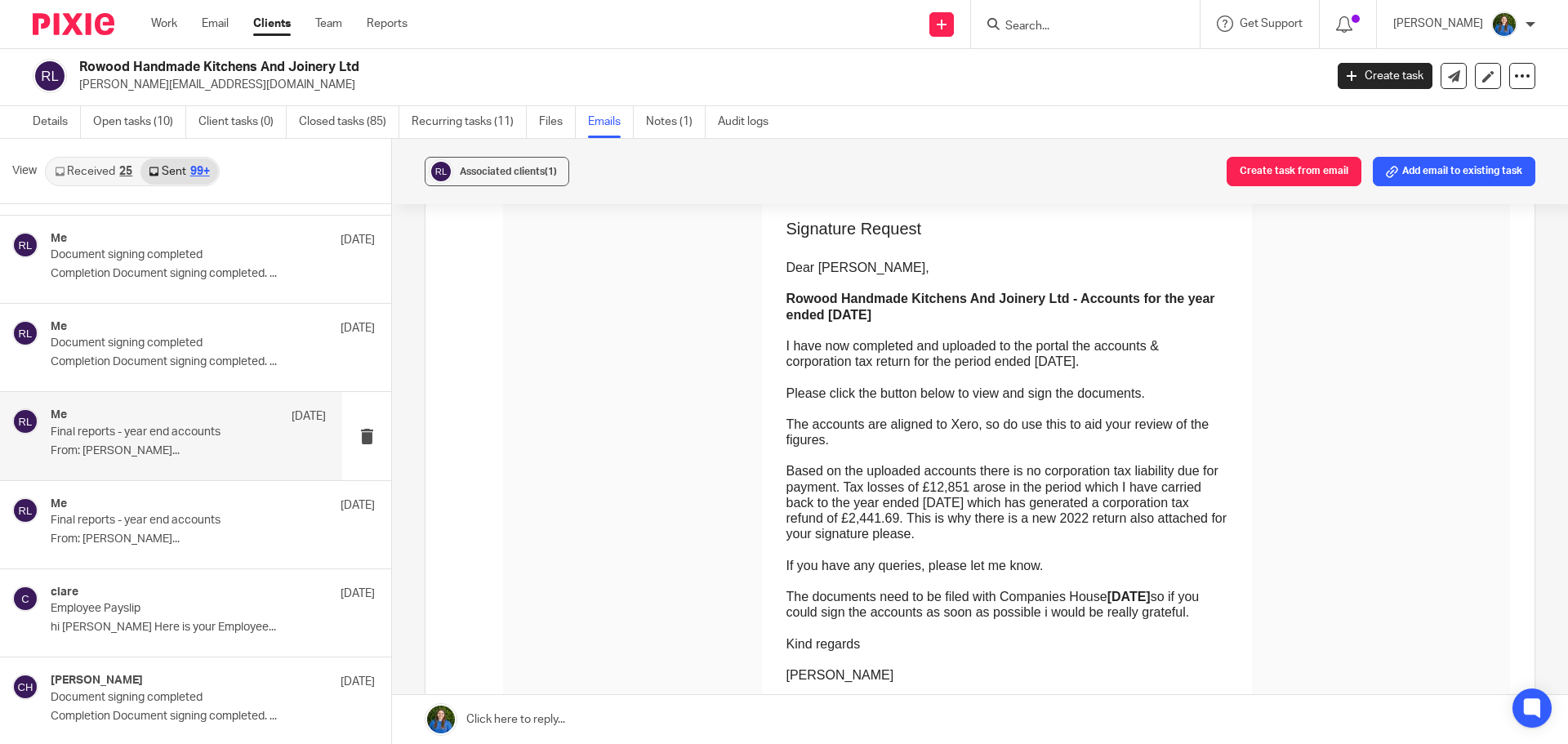
click at [179, 427] on p "Final reports - year end accounts" at bounding box center [161, 432] width 220 height 14
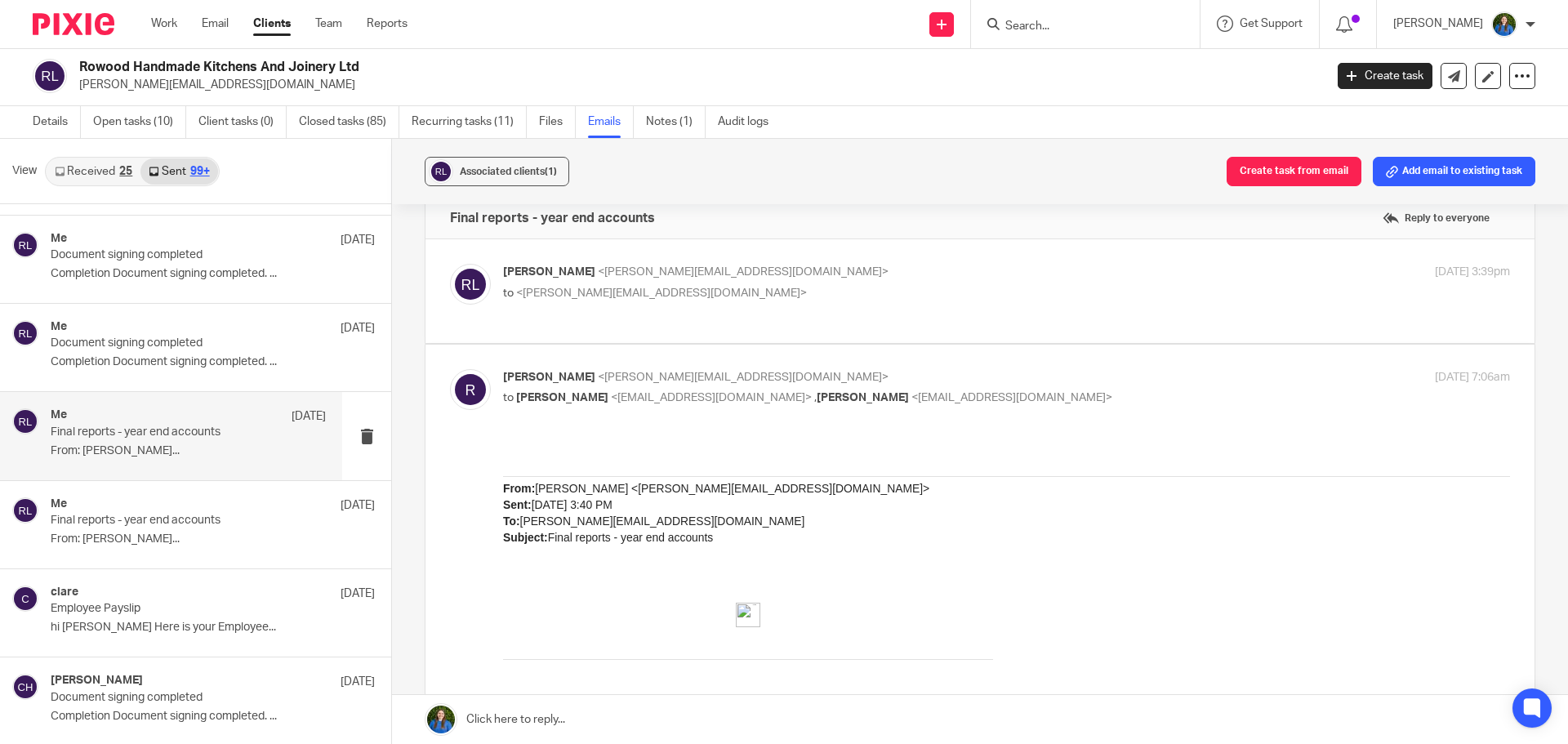
scroll to position [0, 0]
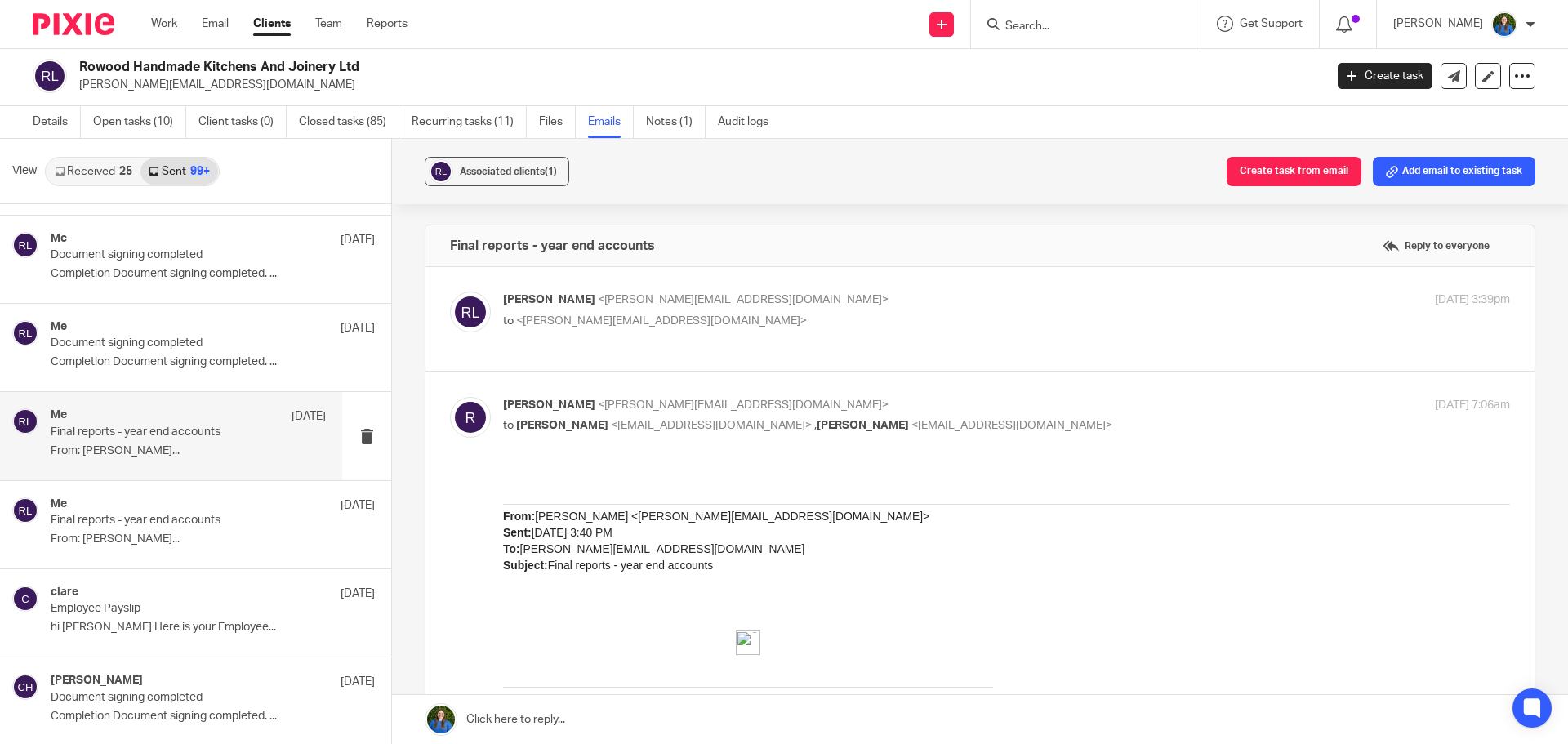
click at [789, 303] on p "Rosie Lindsey <rosie@cypherhq.co.uk>" at bounding box center [839, 300] width 671 height 17
checkbox input "true"
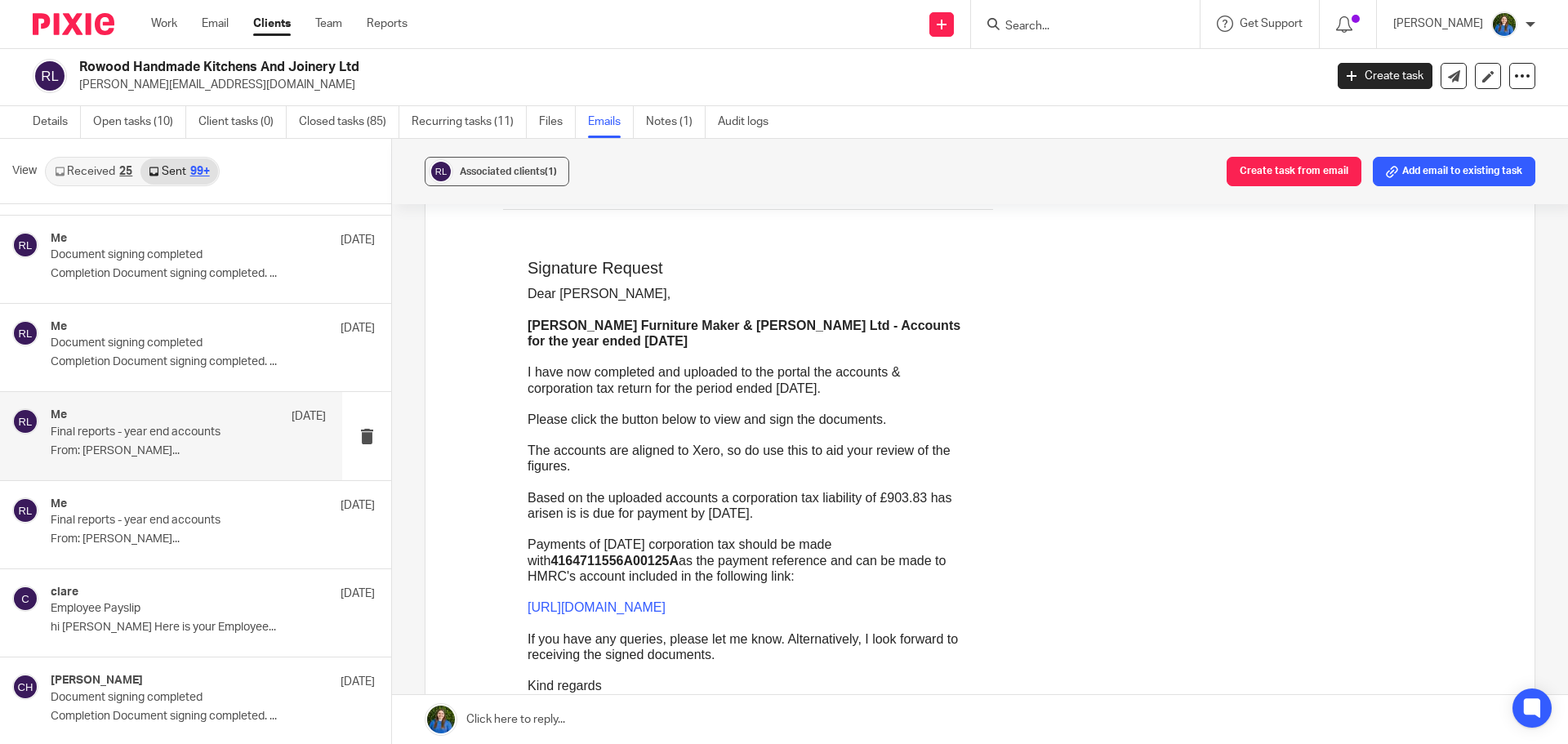
scroll to position [1943, 0]
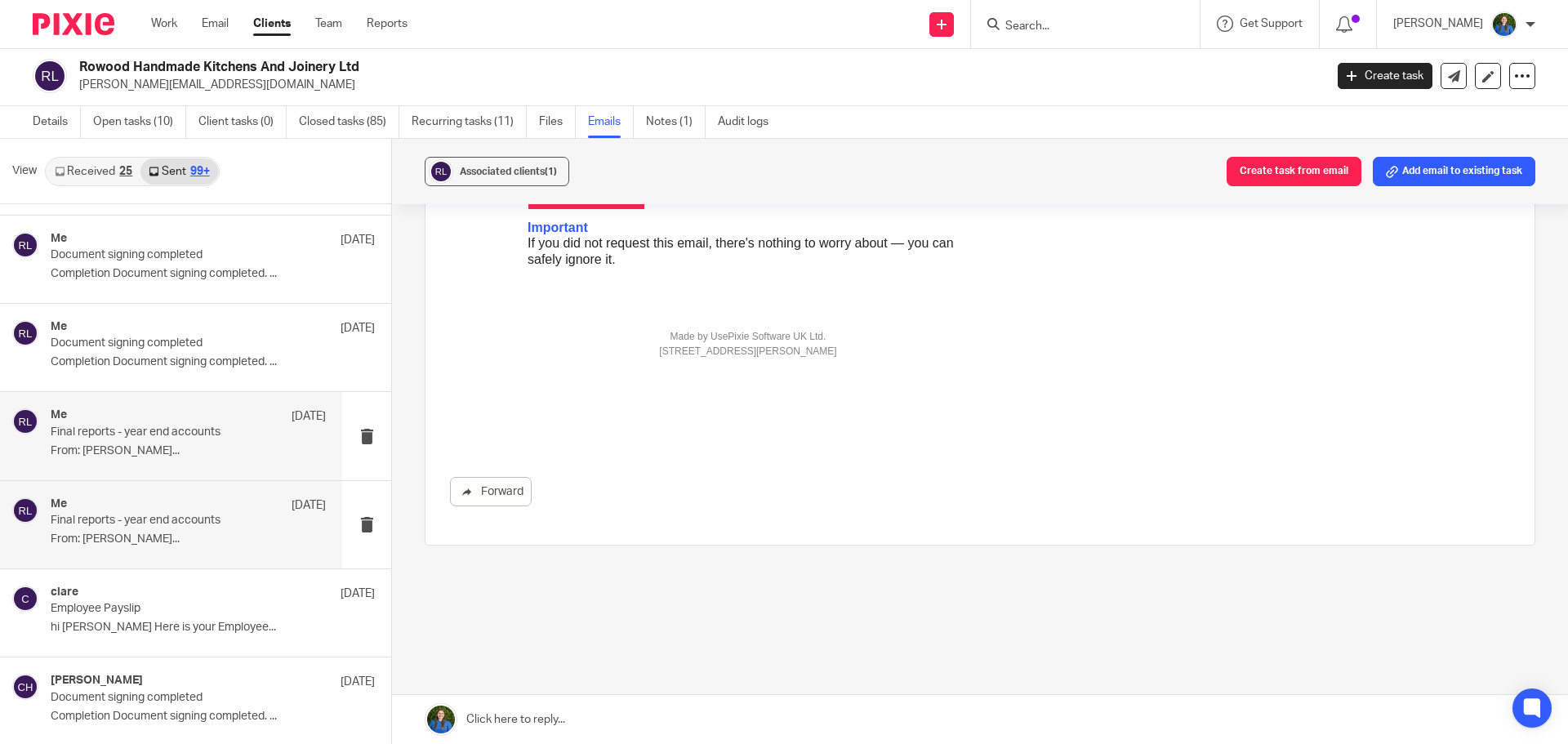
click at [132, 515] on p "Final reports - year end accounts" at bounding box center [161, 520] width 220 height 14
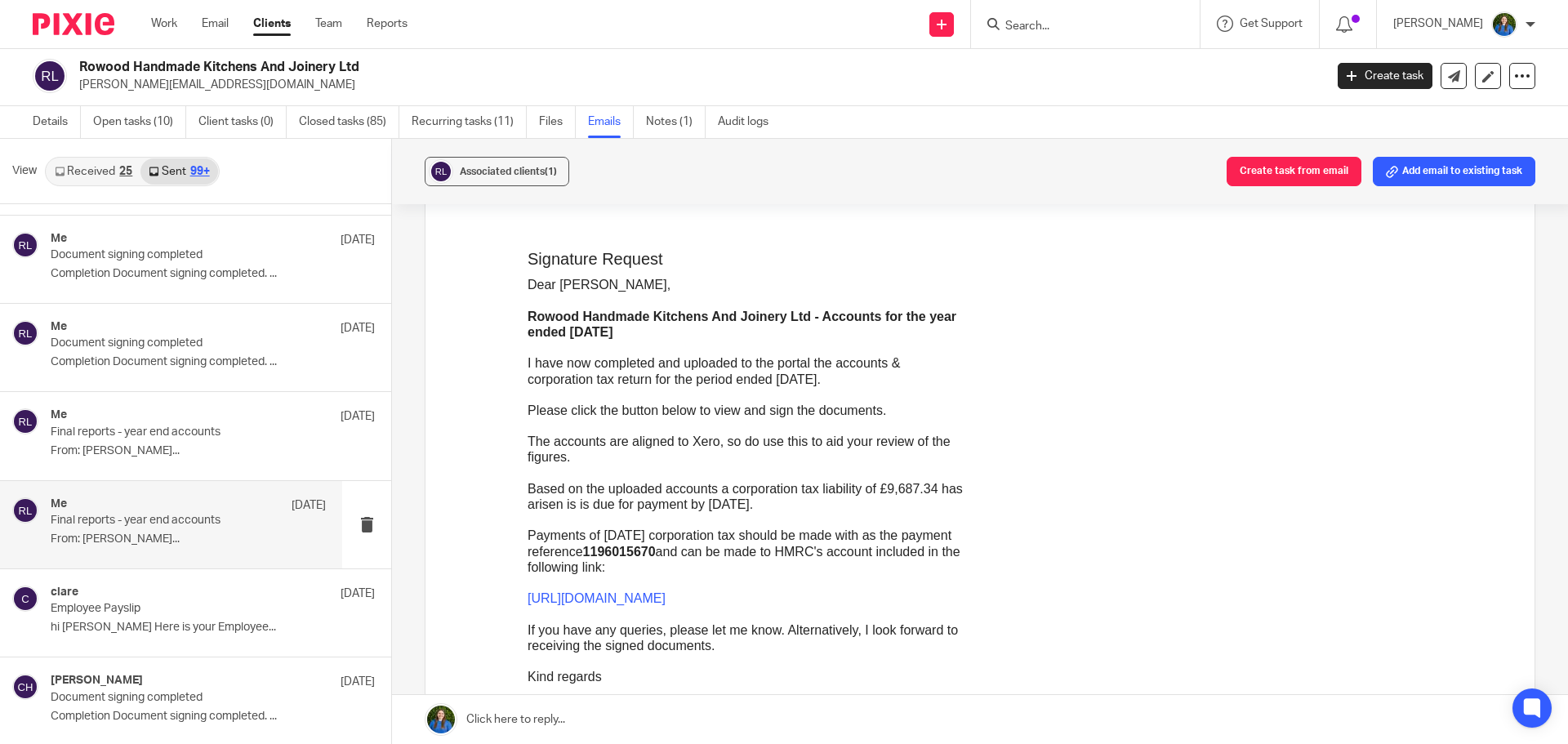
scroll to position [490, 0]
drag, startPoint x: 640, startPoint y: 549, endPoint x: 703, endPoint y: 556, distance: 63.4
click at [656, 555] on span "1196015670" at bounding box center [619, 548] width 72 height 14
copy span "1196015670"
click at [1090, 37] on div at bounding box center [1085, 24] width 229 height 49
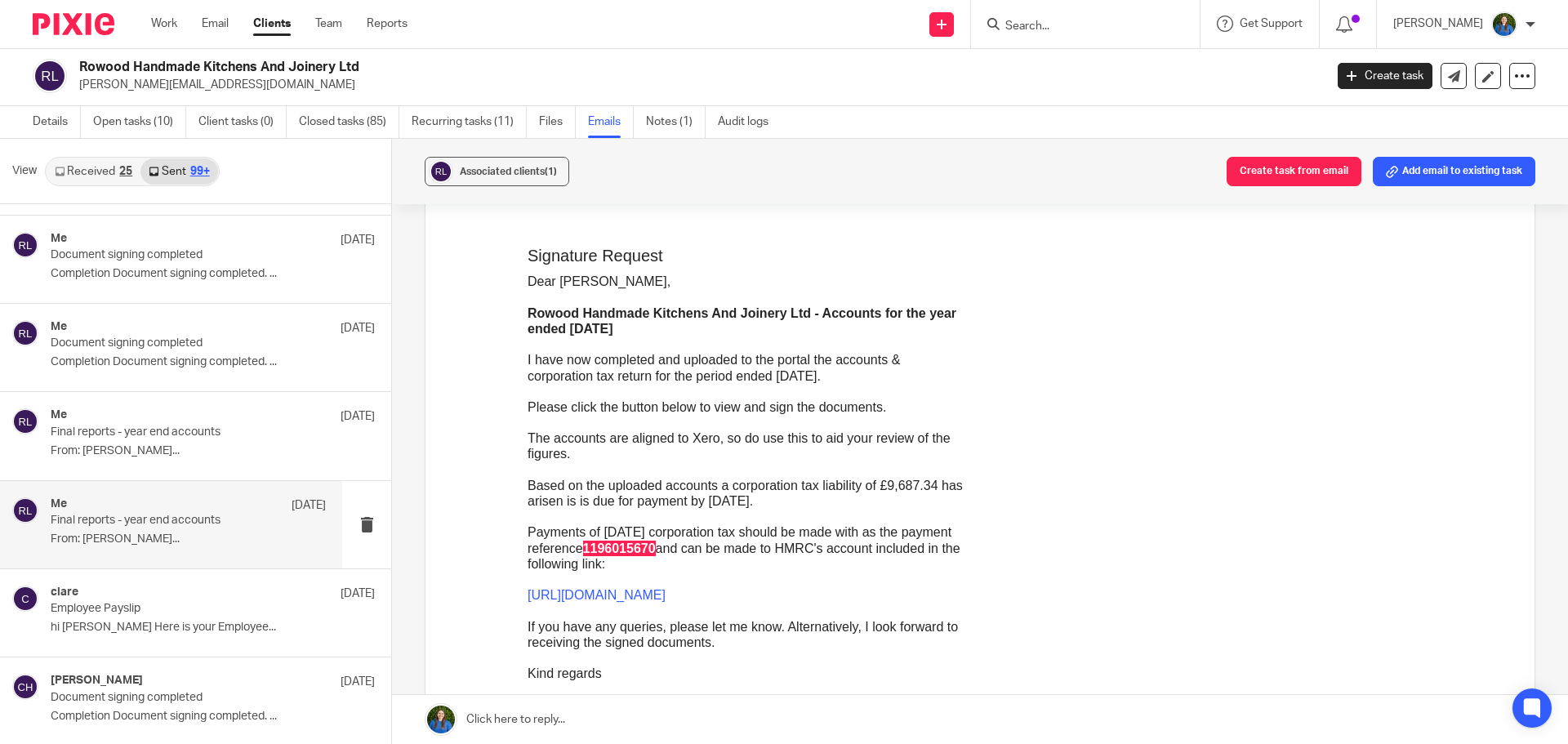
click at [1047, 24] on input "Search" at bounding box center [1077, 27] width 147 height 15
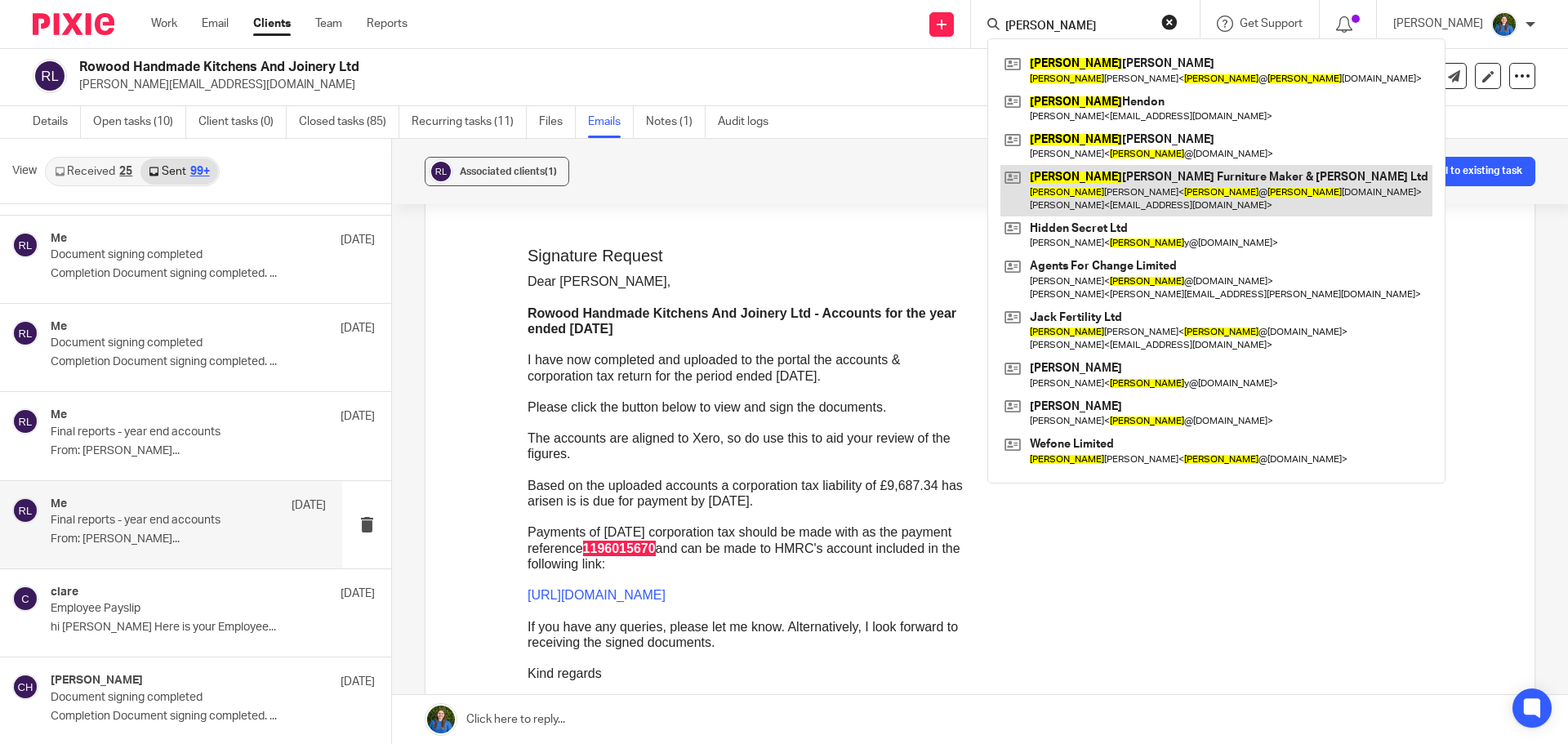
type input "nick"
click at [1100, 176] on link at bounding box center [1216, 191] width 432 height 51
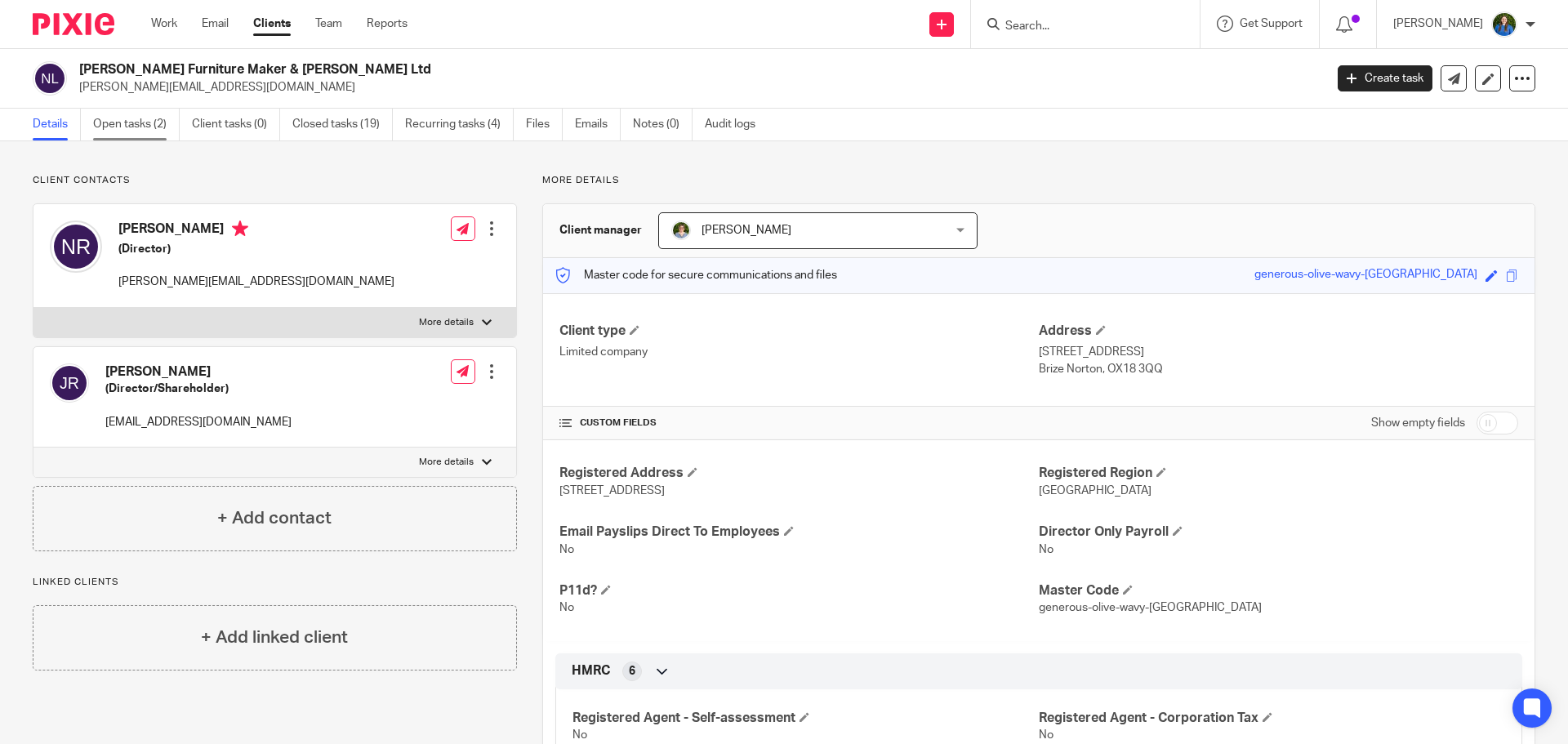
click at [113, 128] on link "Open tasks (2)" at bounding box center [136, 124] width 86 height 32
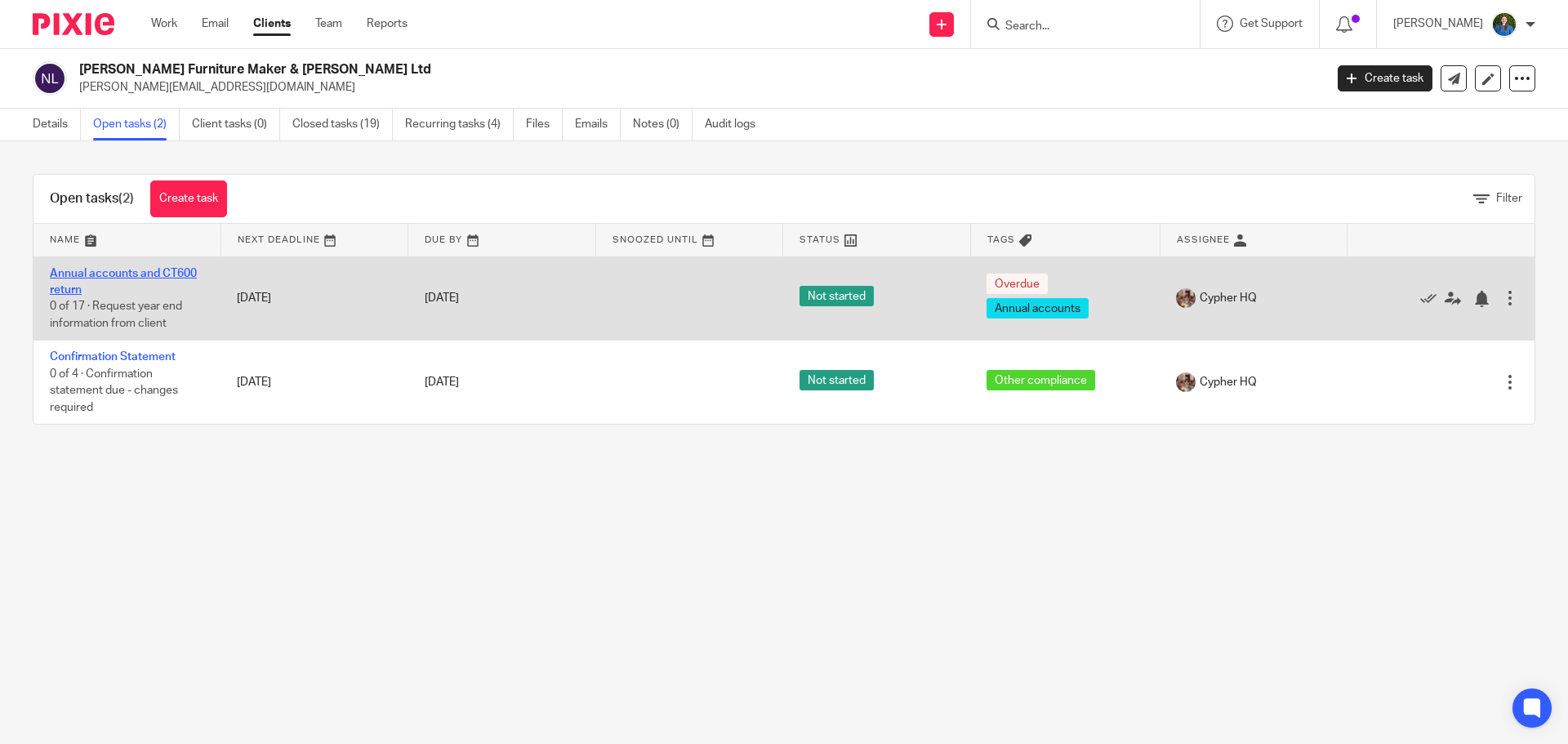
click at [170, 274] on link "Annual accounts and CT600 return" at bounding box center [123, 282] width 147 height 28
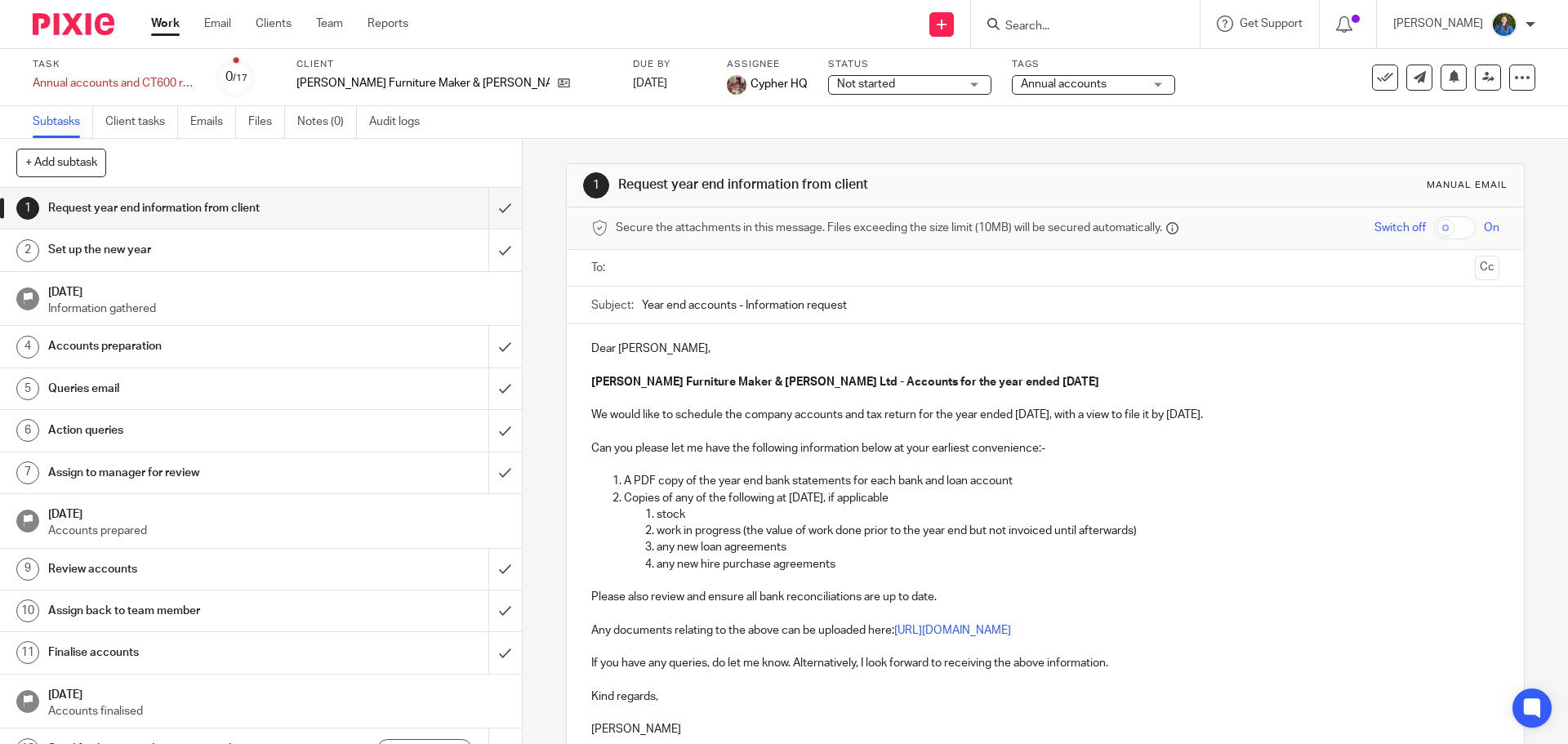
scroll to position [207, 0]
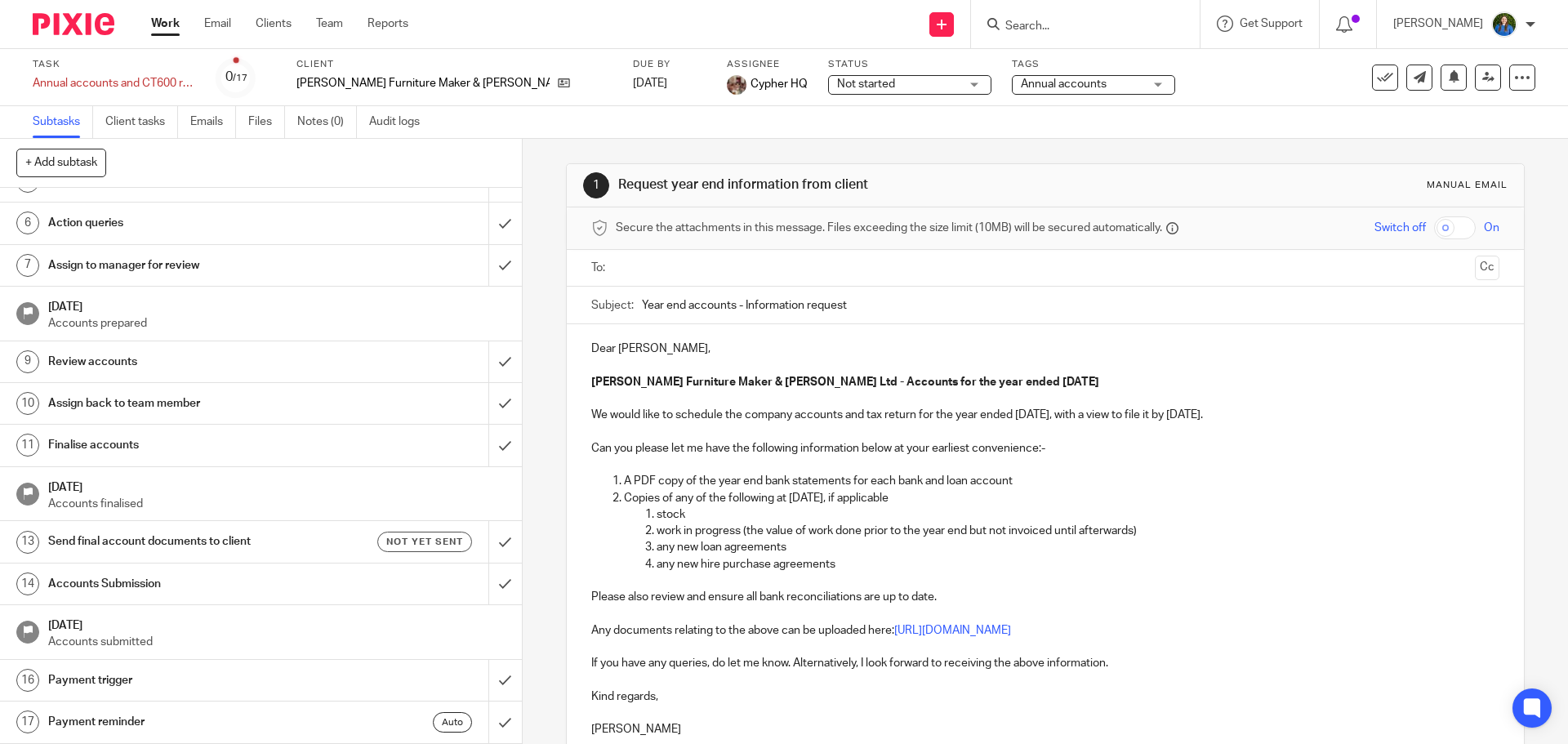
click at [150, 539] on h1 "Send final account documents to client" at bounding box center [190, 542] width 283 height 25
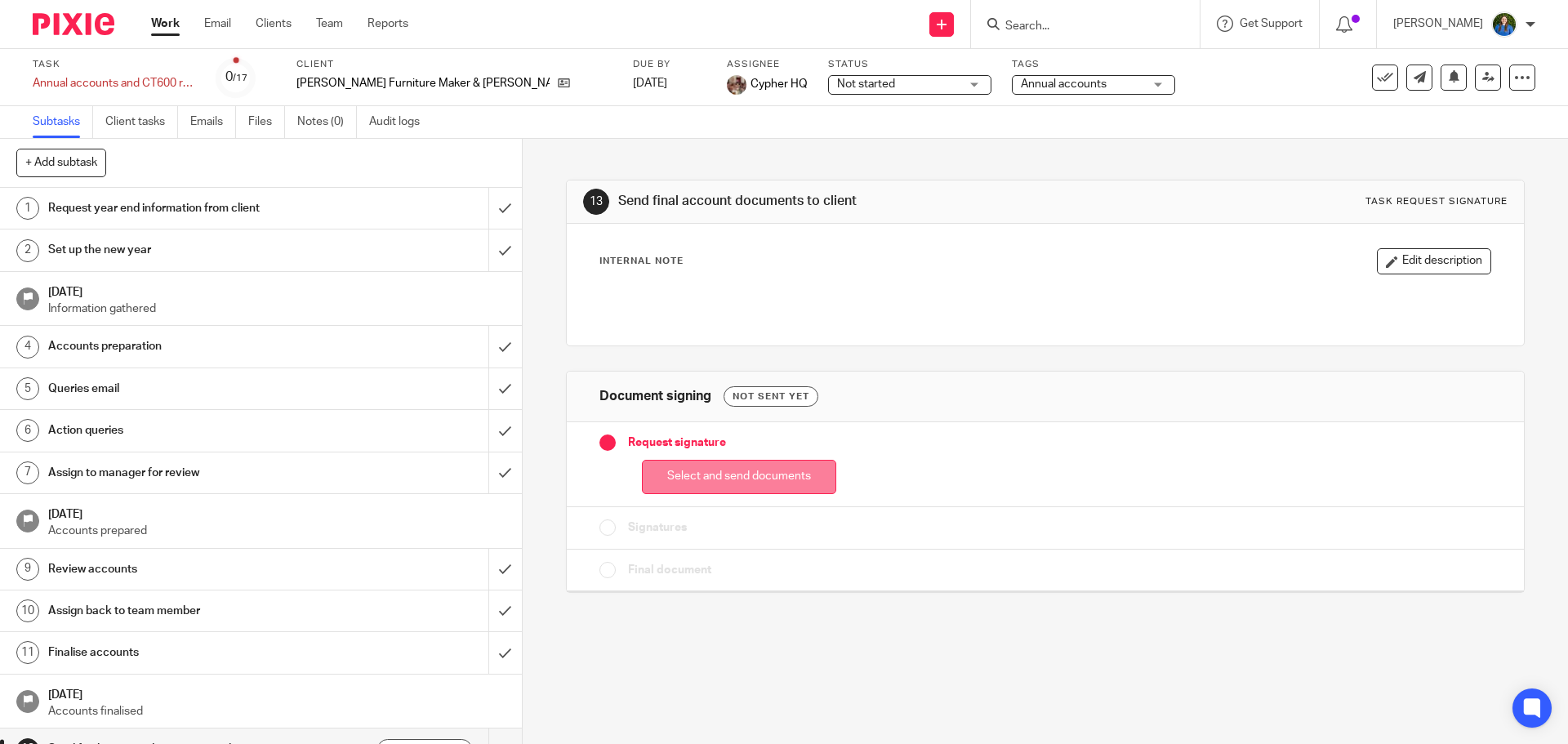
click at [748, 478] on button "Select and send documents" at bounding box center [739, 477] width 194 height 35
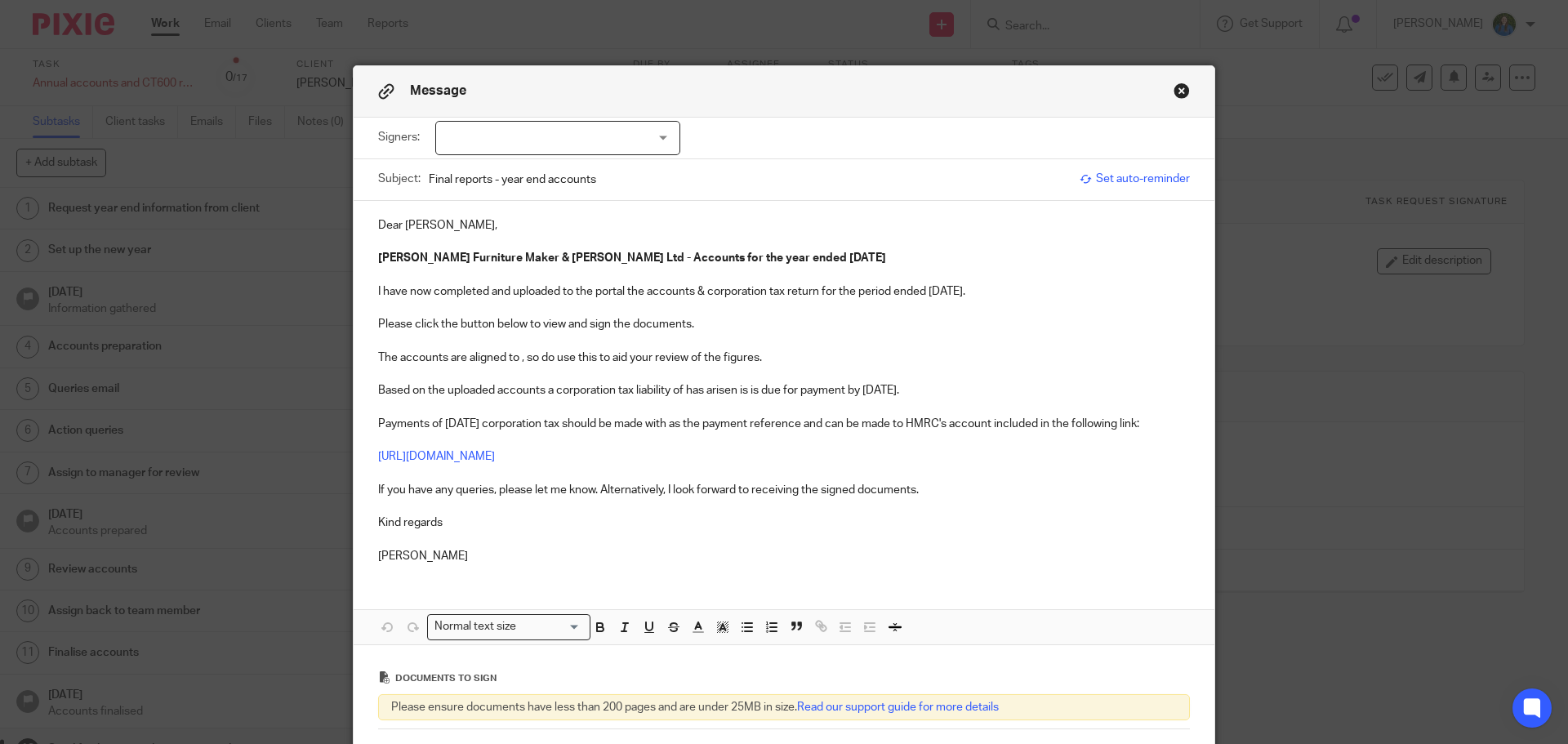
click at [897, 469] on p at bounding box center [784, 474] width 812 height 16
drag, startPoint x: 929, startPoint y: 489, endPoint x: 482, endPoint y: 492, distance: 447.0
click at [482, 492] on p "If you have any queries, please let me know. Alternatively, I look forward to r…" at bounding box center [784, 490] width 812 height 16
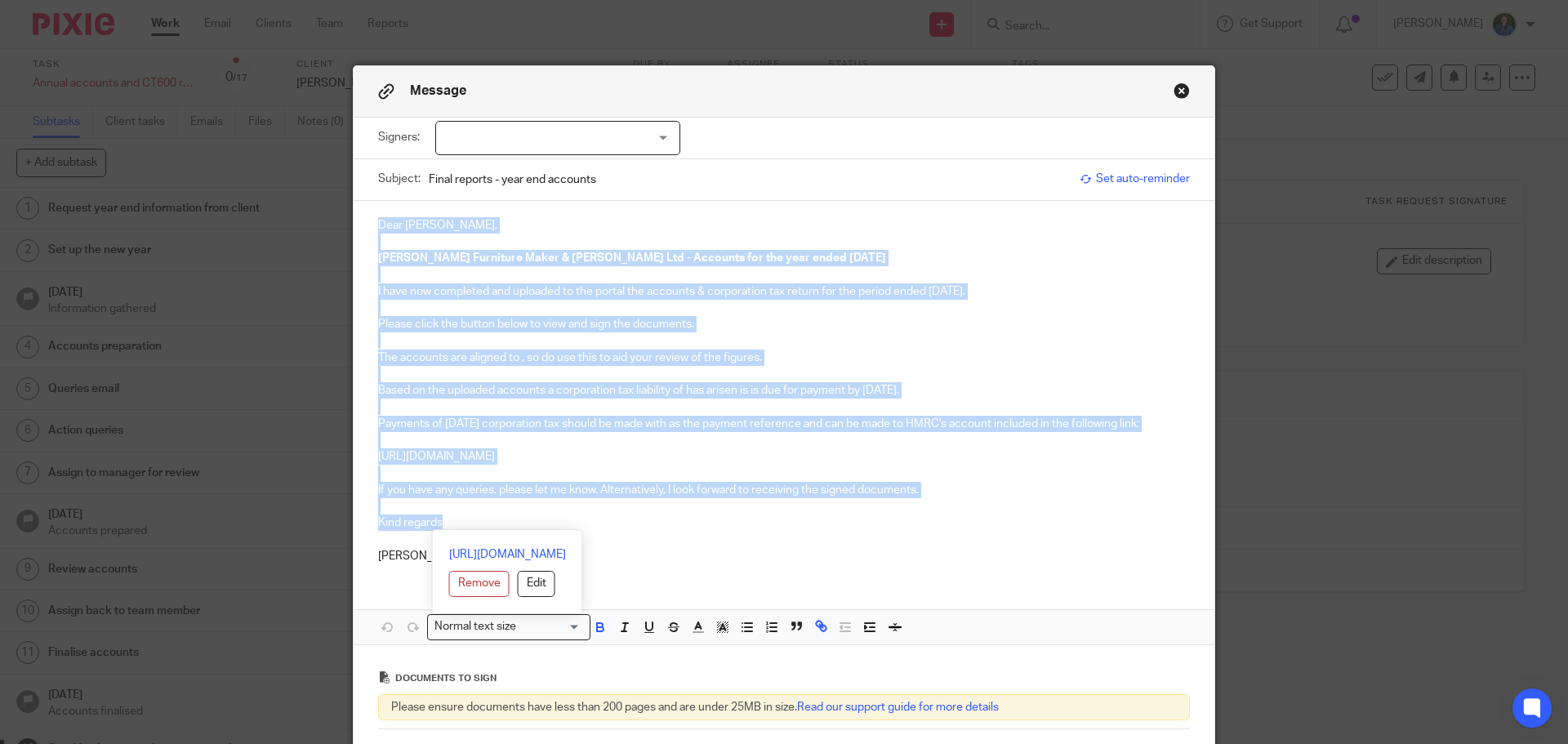
drag, startPoint x: 440, startPoint y: 522, endPoint x: 348, endPoint y: 221, distance: 314.7
click at [354, 221] on div "Dear [PERSON_NAME], [PERSON_NAME] Furniture Maker & [PERSON_NAME] Ltd - Account…" at bounding box center [784, 389] width 861 height 377
click at [405, 248] on p at bounding box center [784, 242] width 812 height 16
drag, startPoint x: 368, startPoint y: 222, endPoint x: 923, endPoint y: 538, distance: 638.7
click at [923, 538] on div "Dear [PERSON_NAME], [PERSON_NAME] Furniture Maker & [PERSON_NAME] Ltd - Account…" at bounding box center [784, 389] width 861 height 377
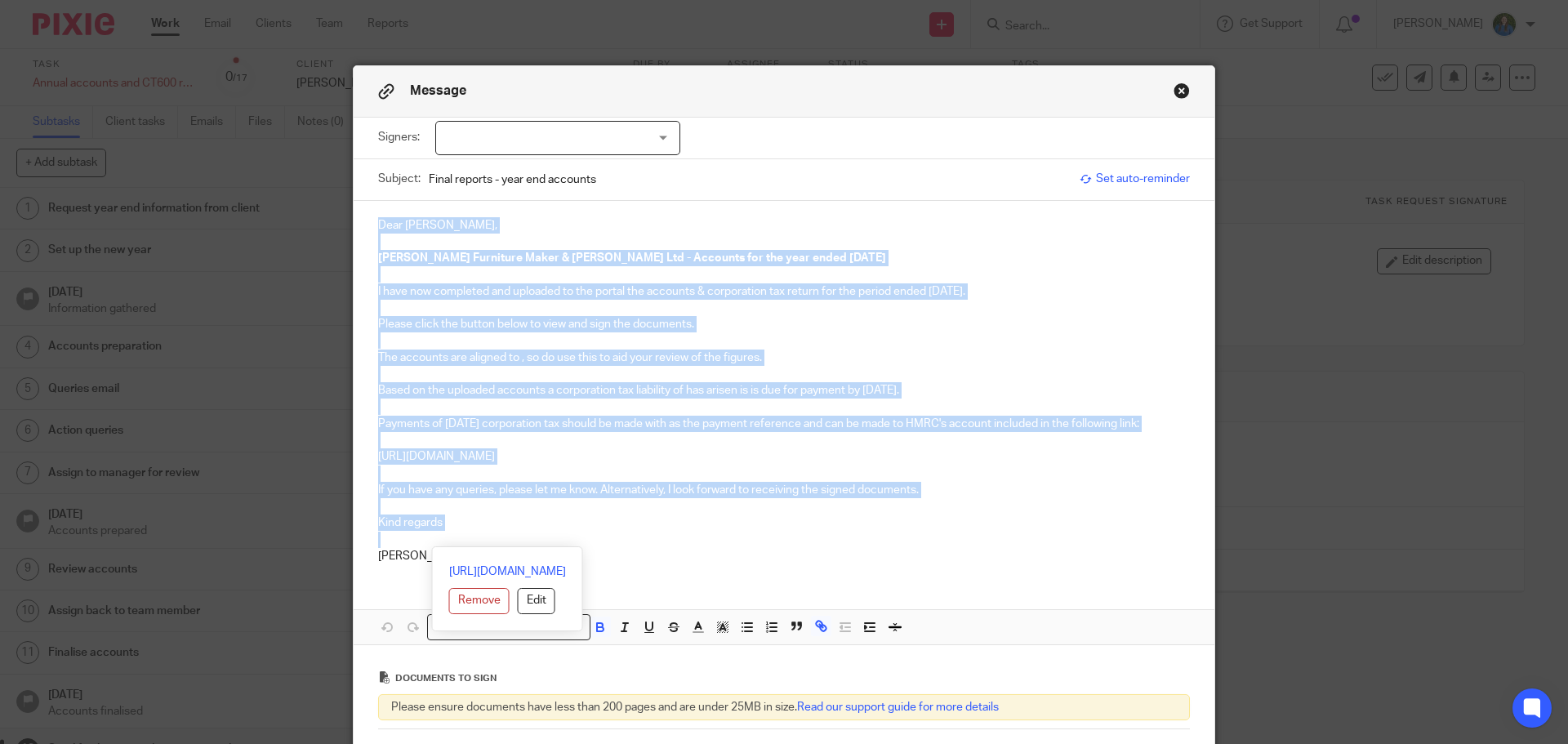
copy div "Dear [PERSON_NAME], [PERSON_NAME] Furniture Maker & [PERSON_NAME] Ltd - Account…"
